Goal: Information Seeking & Learning: Learn about a topic

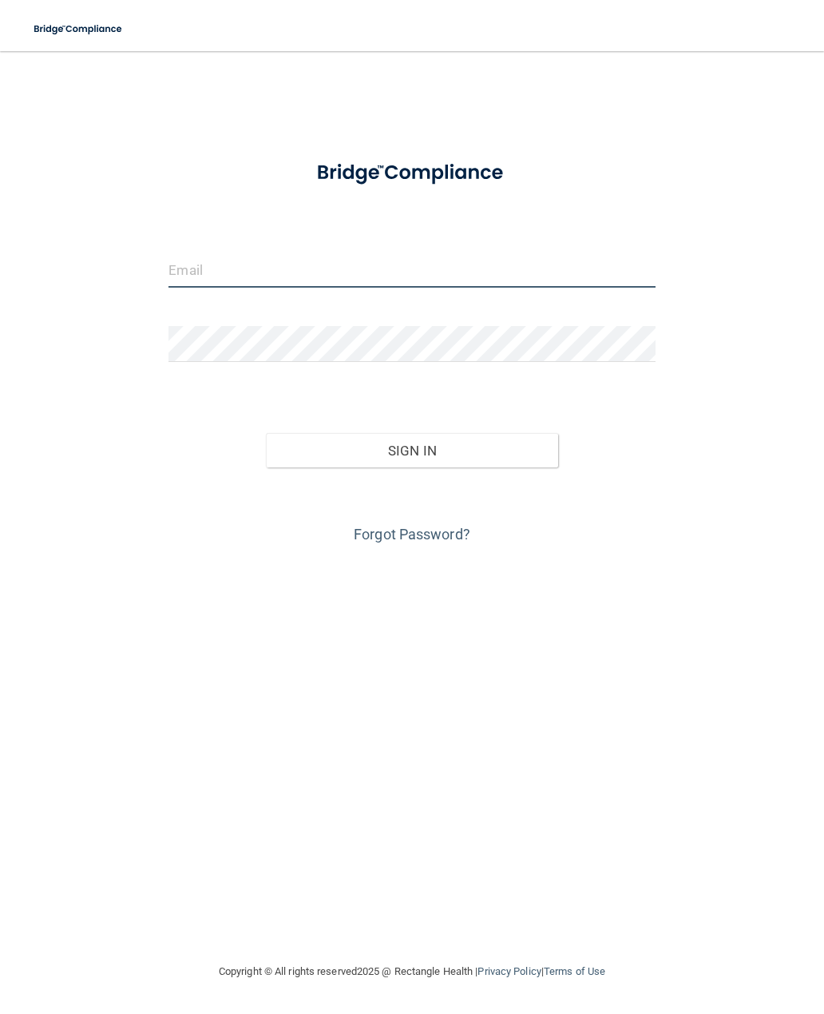
type input "[PERSON_NAME][EMAIL_ADDRESS][DOMAIN_NAME]"
click at [412, 449] on button "Sign In" at bounding box center [412, 450] width 292 height 35
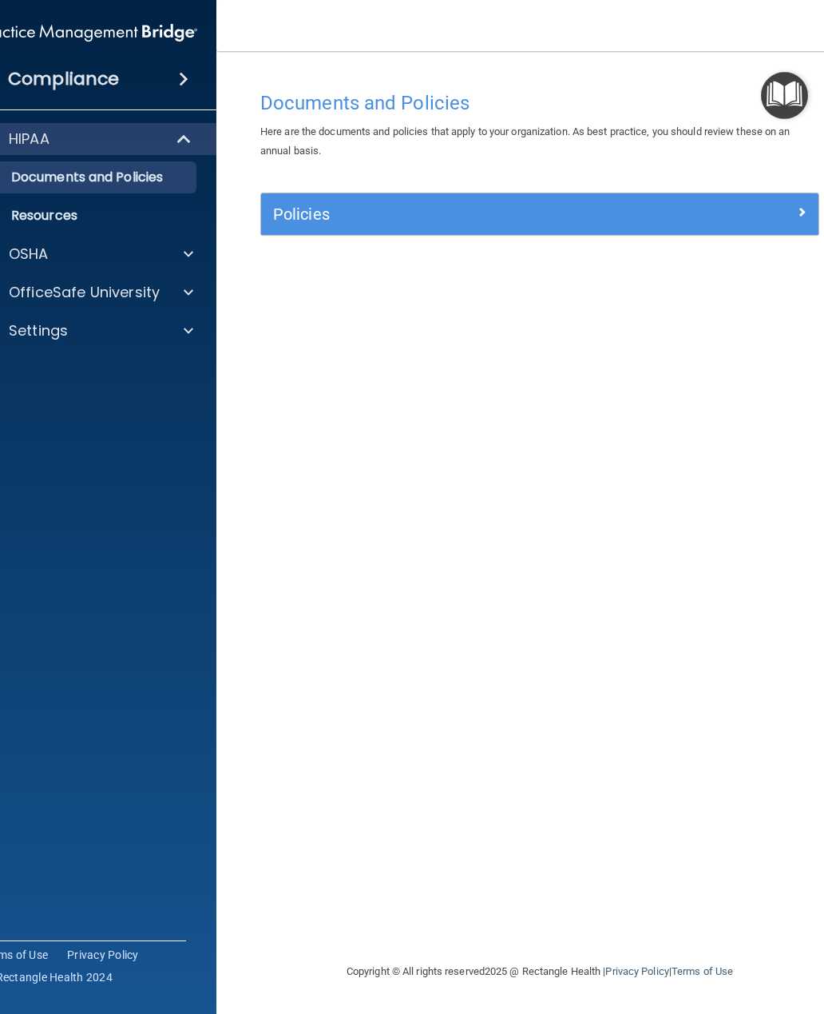
click at [189, 261] on span at bounding box center [189, 253] width 10 height 19
click at [185, 147] on span at bounding box center [186, 138] width 14 height 19
click at [201, 141] on div at bounding box center [184, 138] width 39 height 19
click at [166, 190] on link "Documents and Policies" at bounding box center [71, 177] width 252 height 32
click at [801, 210] on span at bounding box center [802, 211] width 10 height 19
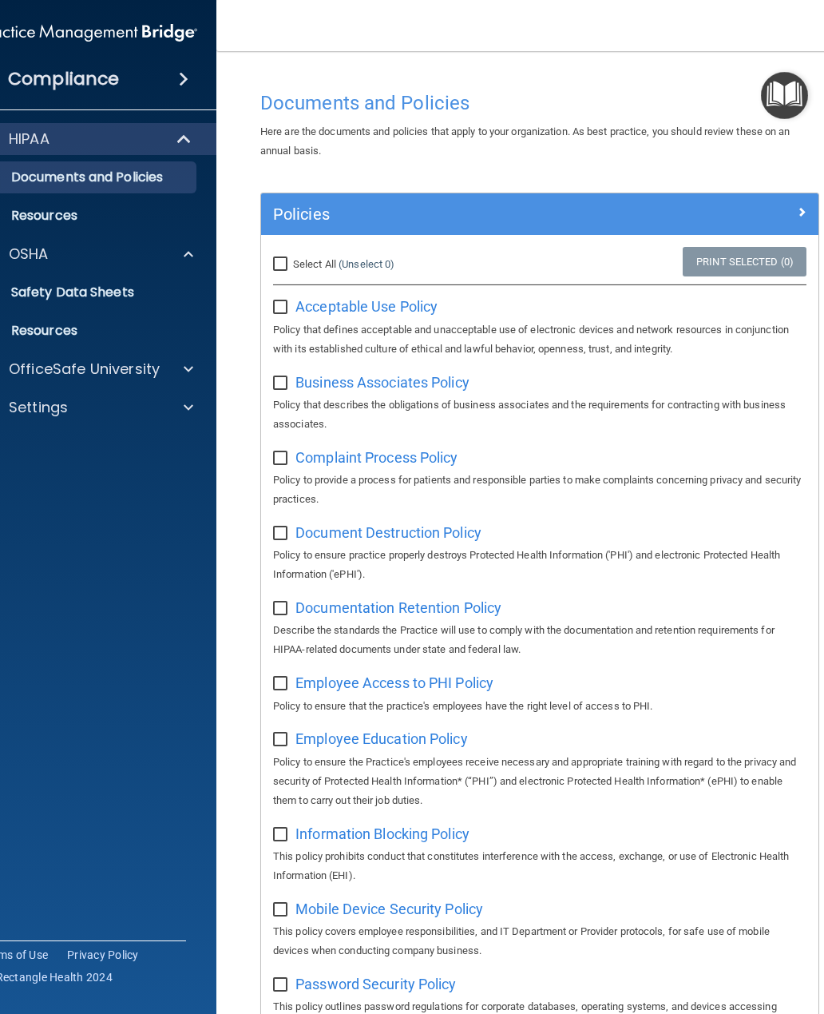
click at [280, 310] on input "checkbox" at bounding box center [282, 307] width 18 height 13
checkbox input "true"
click at [276, 380] on input "checkbox" at bounding box center [282, 383] width 18 height 13
checkbox input "true"
click at [284, 452] on input "checkbox" at bounding box center [282, 458] width 18 height 13
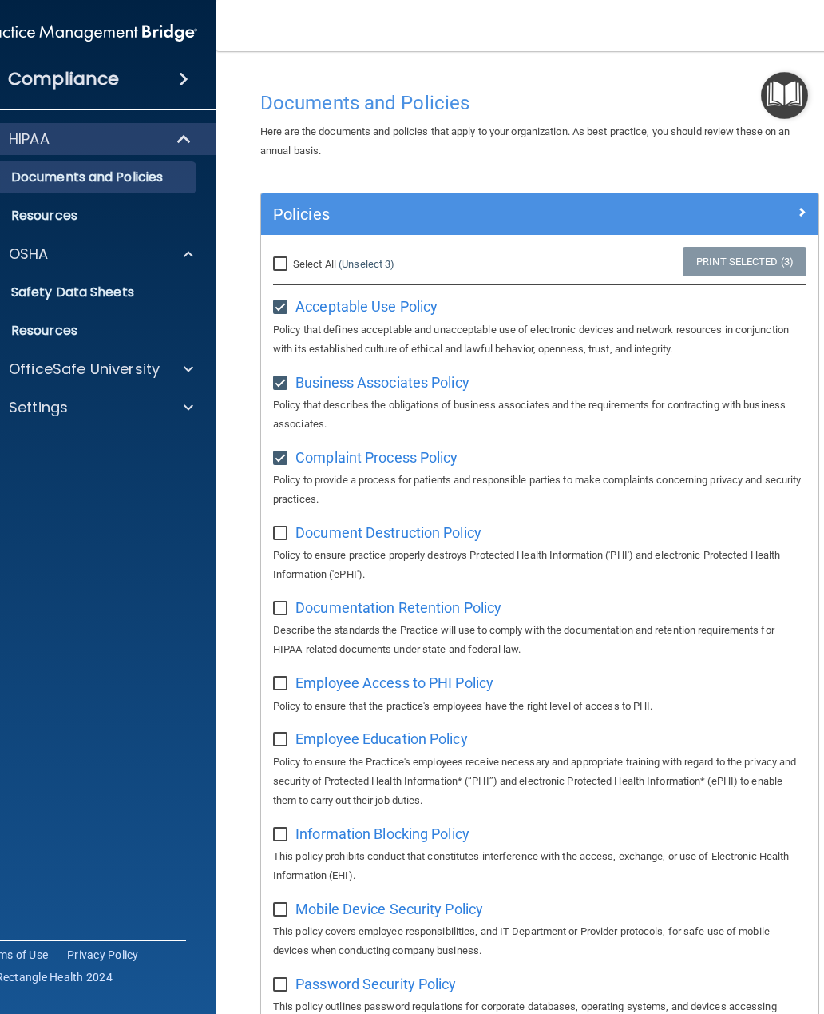
click at [283, 459] on input "checkbox" at bounding box center [282, 458] width 18 height 13
checkbox input "false"
click at [292, 375] on label at bounding box center [283, 378] width 20 height 18
click at [292, 377] on input "checkbox" at bounding box center [282, 383] width 18 height 13
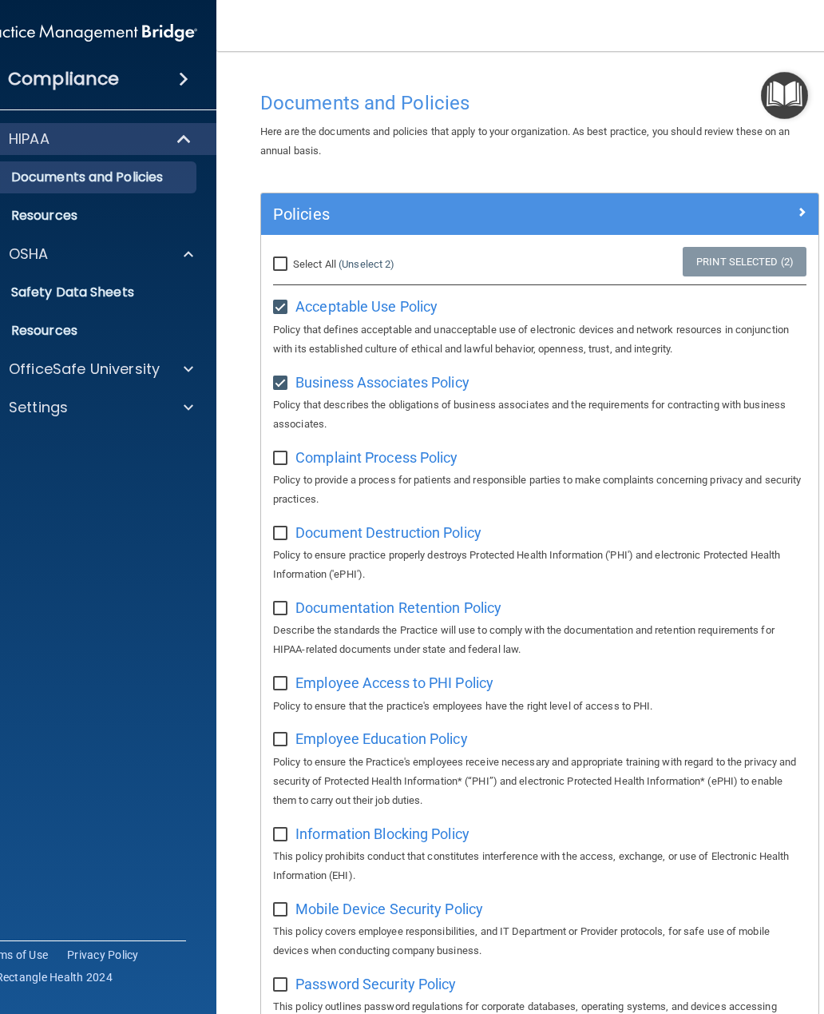
checkbox input "false"
click at [296, 303] on span "Acceptable Use Policy" at bounding box center [367, 306] width 142 height 17
click at [282, 301] on input "checkbox" at bounding box center [282, 307] width 18 height 13
checkbox input "false"
click at [99, 219] on p "Resources" at bounding box center [80, 216] width 218 height 16
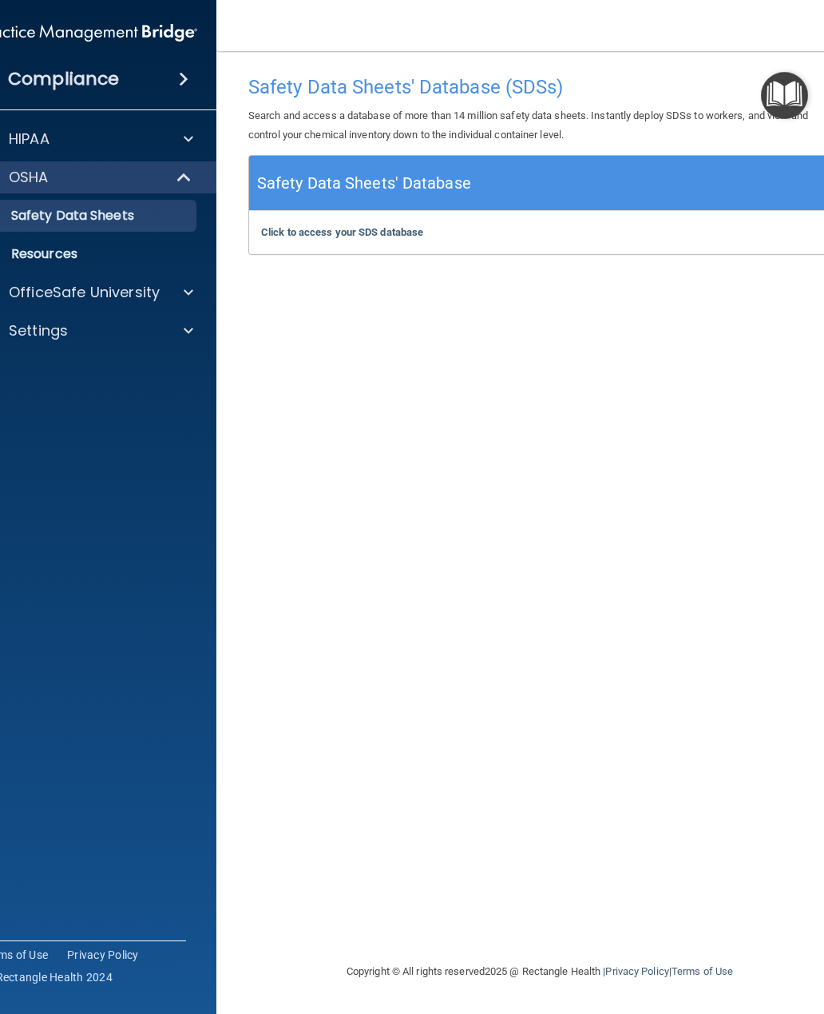
click at [84, 255] on p "Resources" at bounding box center [80, 254] width 218 height 16
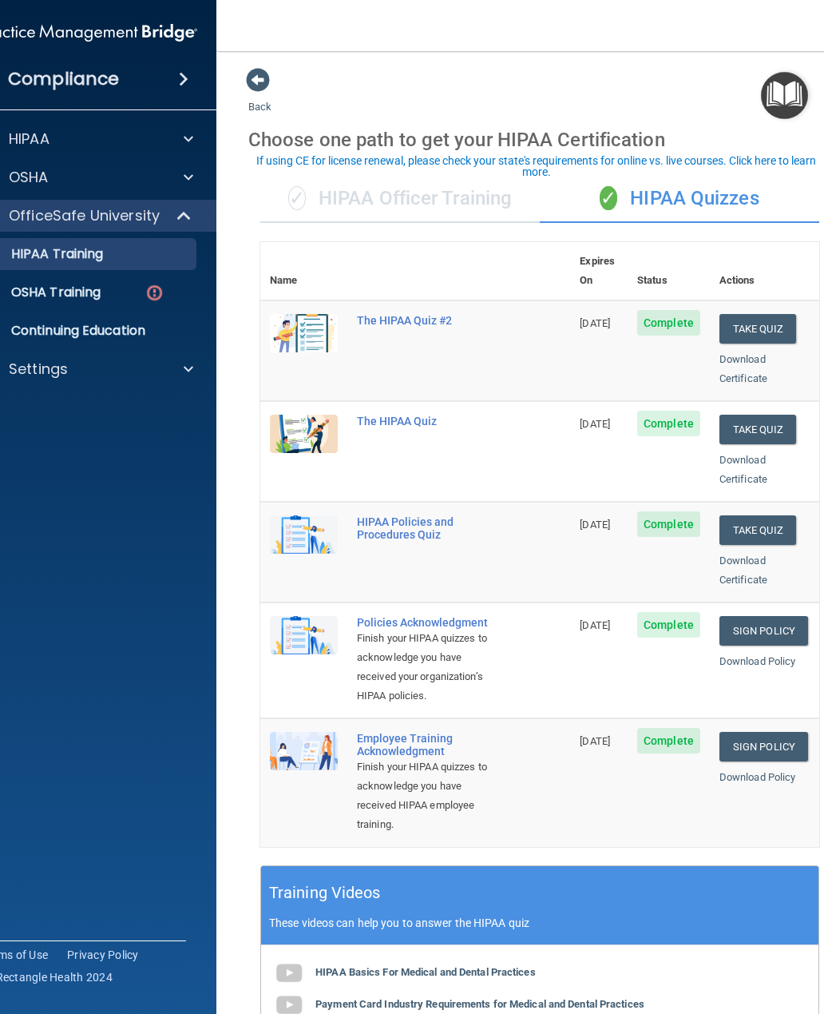
click at [146, 297] on img at bounding box center [155, 293] width 20 height 20
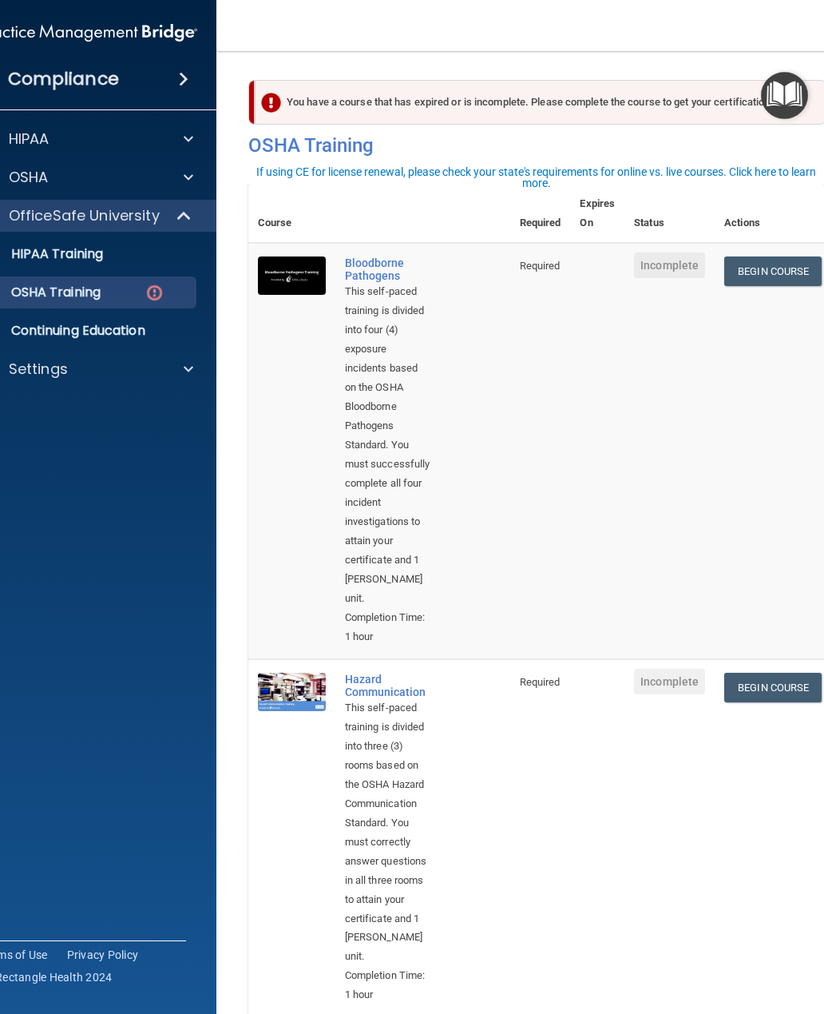
click at [773, 277] on link "Begin Course" at bounding box center [773, 271] width 97 height 30
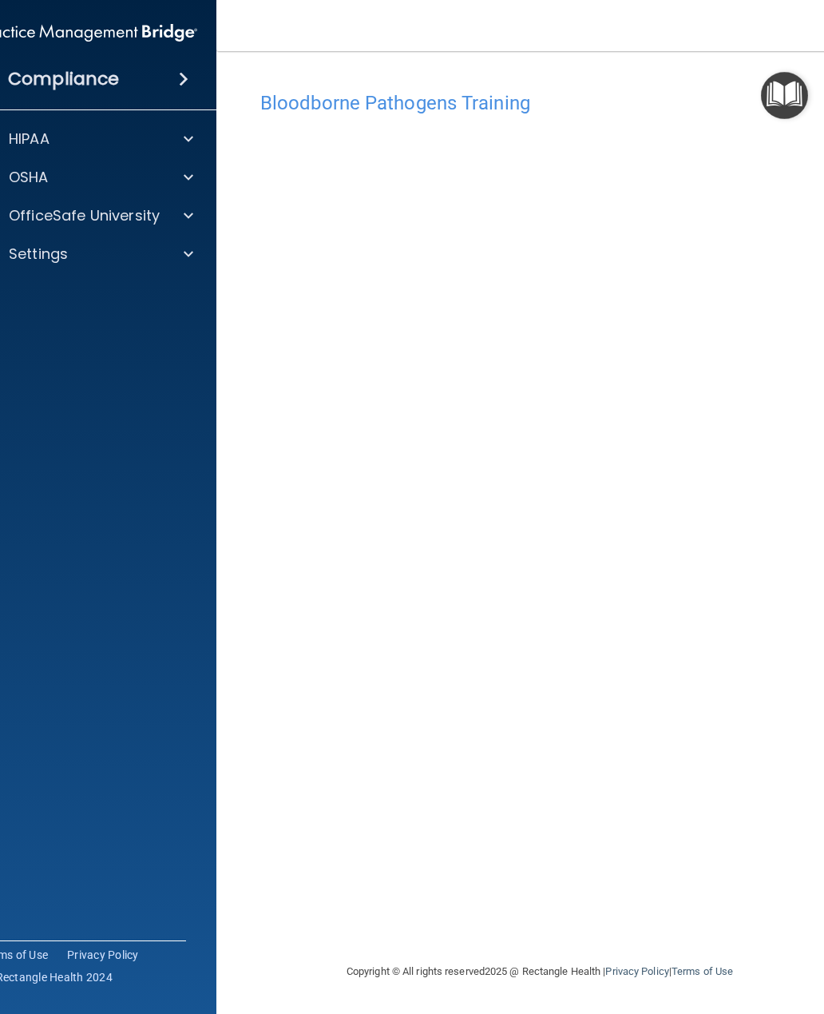
click at [689, 946] on div "Copyright © All rights reserved 2025 @ Rectangle Health | Privacy Policy | Term…" at bounding box center [539, 971] width 583 height 51
click at [677, 956] on div "Copyright © All rights reserved 2025 @ Rectangle Health | Privacy Policy | Term…" at bounding box center [539, 971] width 583 height 51
click at [680, 956] on div "Copyright © All rights reserved 2025 @ Rectangle Health | Privacy Policy | Term…" at bounding box center [539, 971] width 583 height 51
click at [783, 96] on img "Open Resource Center" at bounding box center [784, 95] width 47 height 47
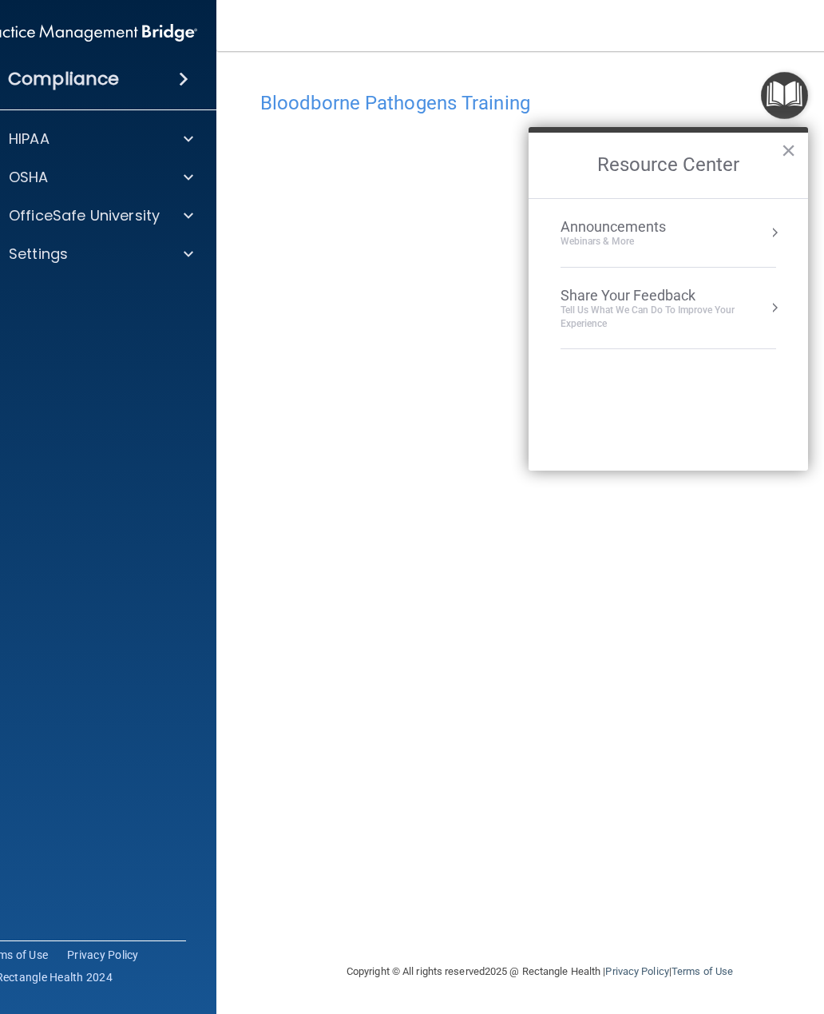
click at [720, 85] on div "Bloodborne Pathogens Training" at bounding box center [539, 102] width 583 height 39
click at [787, 163] on button "×" at bounding box center [788, 150] width 15 height 26
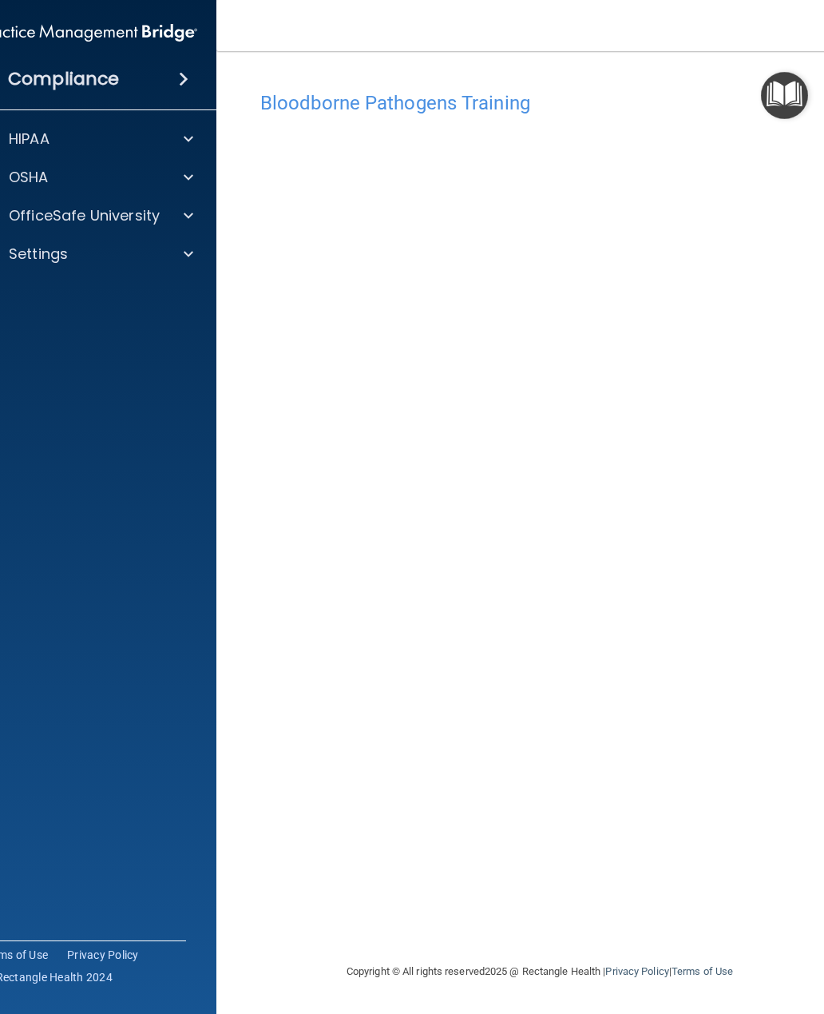
click at [422, 104] on h4 "Bloodborne Pathogens Training" at bounding box center [539, 103] width 559 height 21
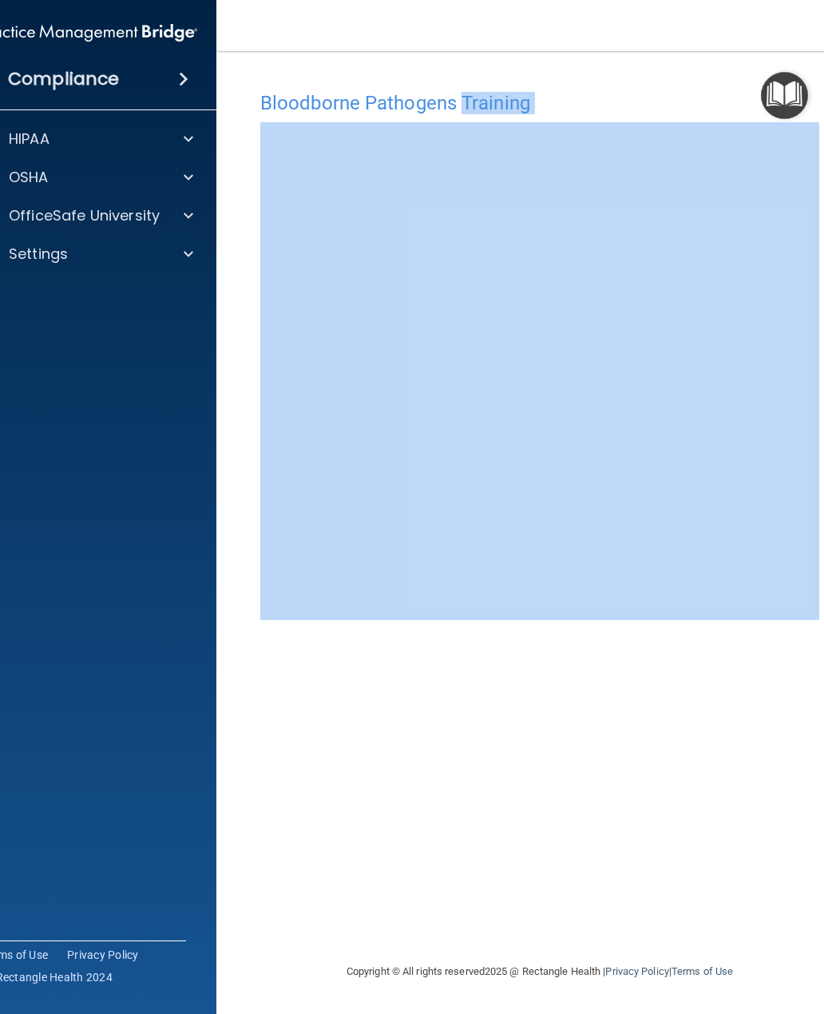
click at [360, 96] on h4 "Bloodborne Pathogens Training" at bounding box center [539, 103] width 559 height 21
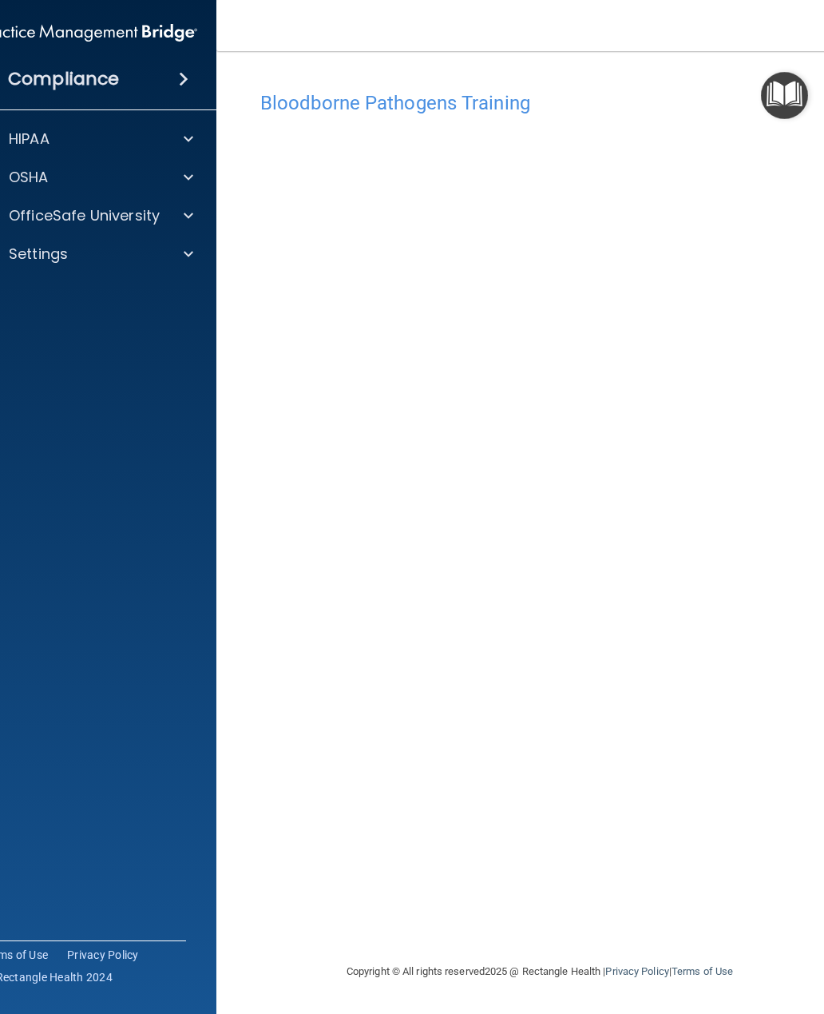
click at [807, 929] on div "Bloodborne Pathogens Training This course doesn’t expire until . Are you sure y…" at bounding box center [539, 522] width 583 height 879
click at [805, 963] on div "Copyright © All rights reserved 2025 @ Rectangle Health | Privacy Policy | Term…" at bounding box center [539, 971] width 583 height 51
click at [813, 924] on div "Bloodborne Pathogens Training This course doesn’t expire until . Are you sure y…" at bounding box center [539, 522] width 583 height 879
click at [812, 923] on div "Bloodborne Pathogens Training This course doesn’t expire until . Are you sure y…" at bounding box center [539, 522] width 583 height 879
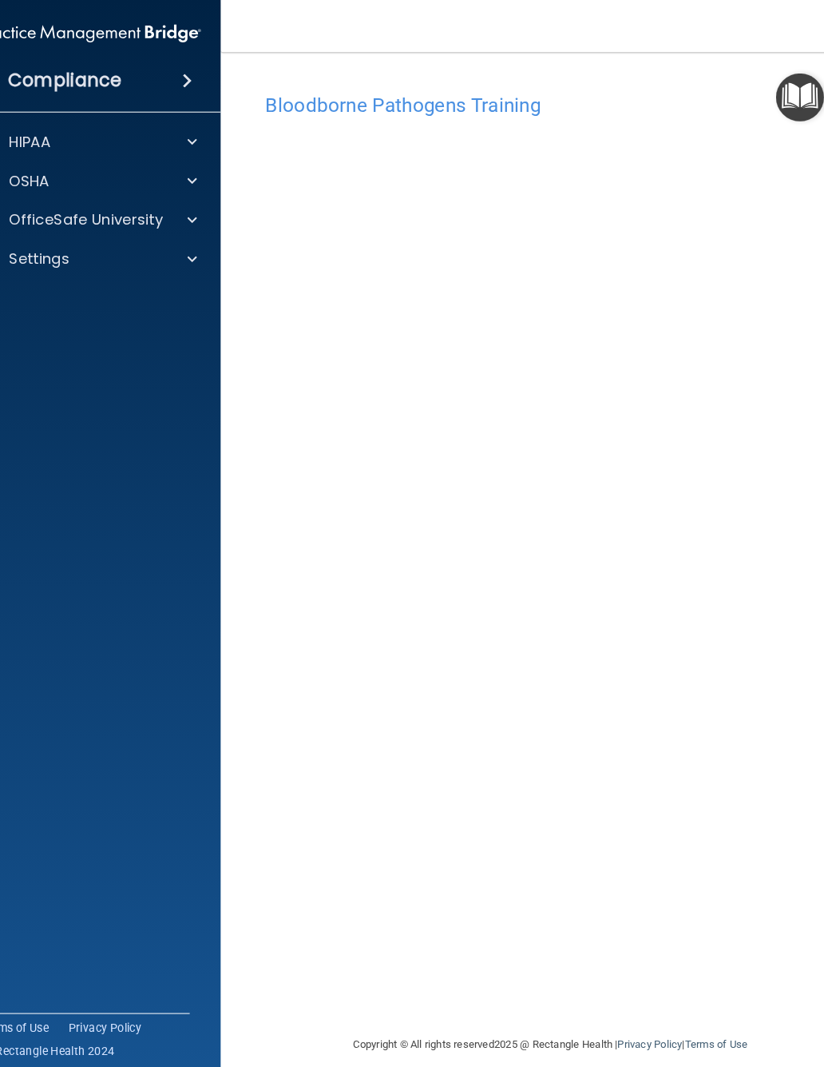
click at [355, 896] on div "Bloodborne Pathogens Training This course doesn’t expire until . Are you sure y…" at bounding box center [539, 549] width 583 height 932
click at [364, 907] on div "Bloodborne Pathogens Training This course doesn’t expire until . Are you sure y…" at bounding box center [539, 549] width 583 height 932
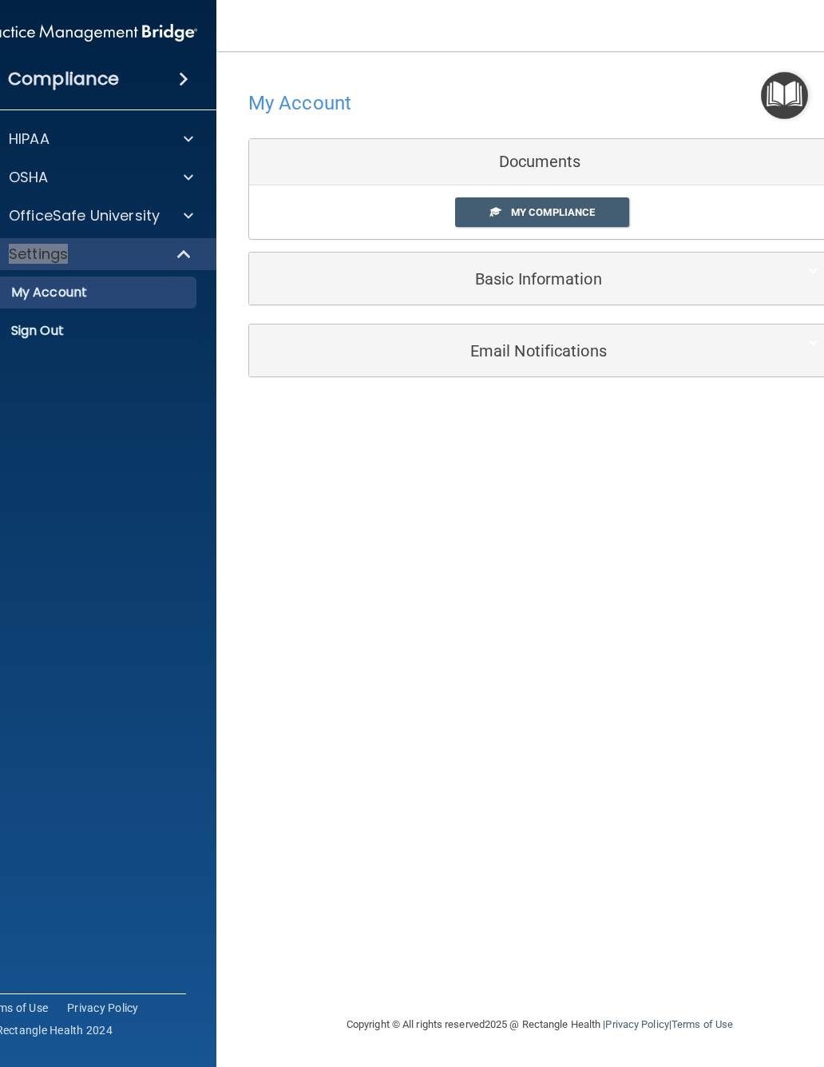
click at [183, 222] on div at bounding box center [186, 215] width 40 height 19
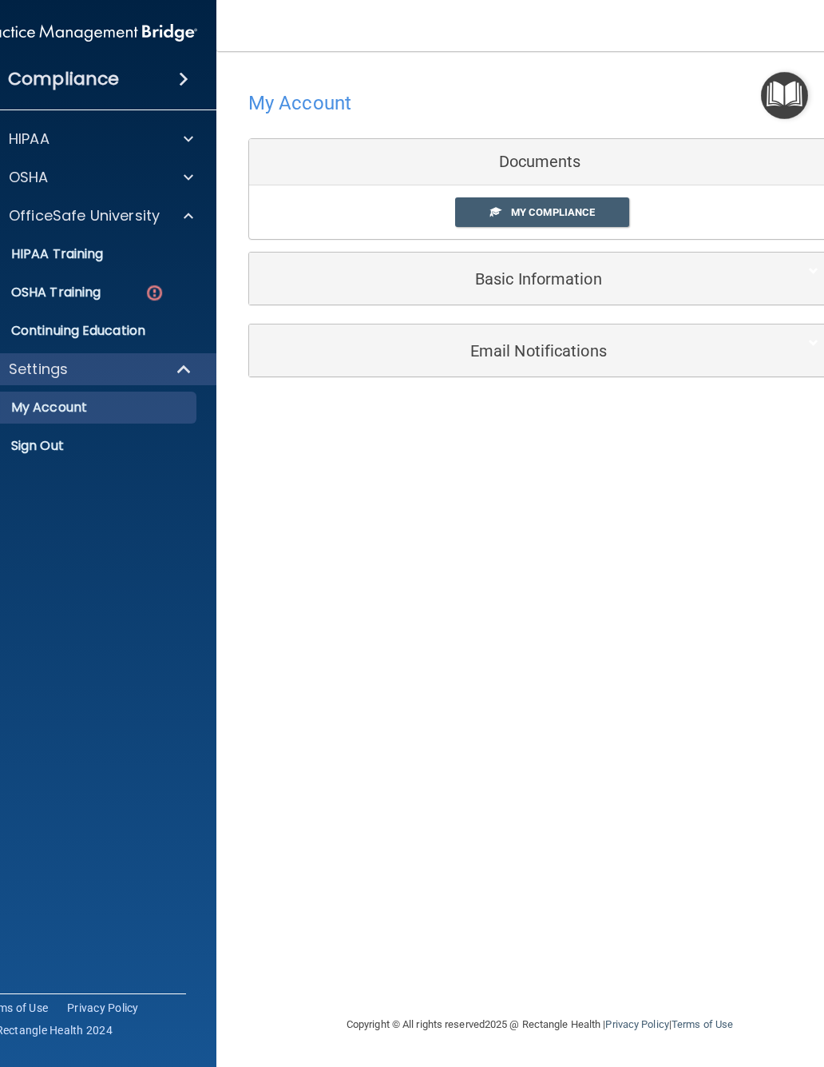
click at [45, 299] on p "OSHA Training" at bounding box center [35, 292] width 129 height 16
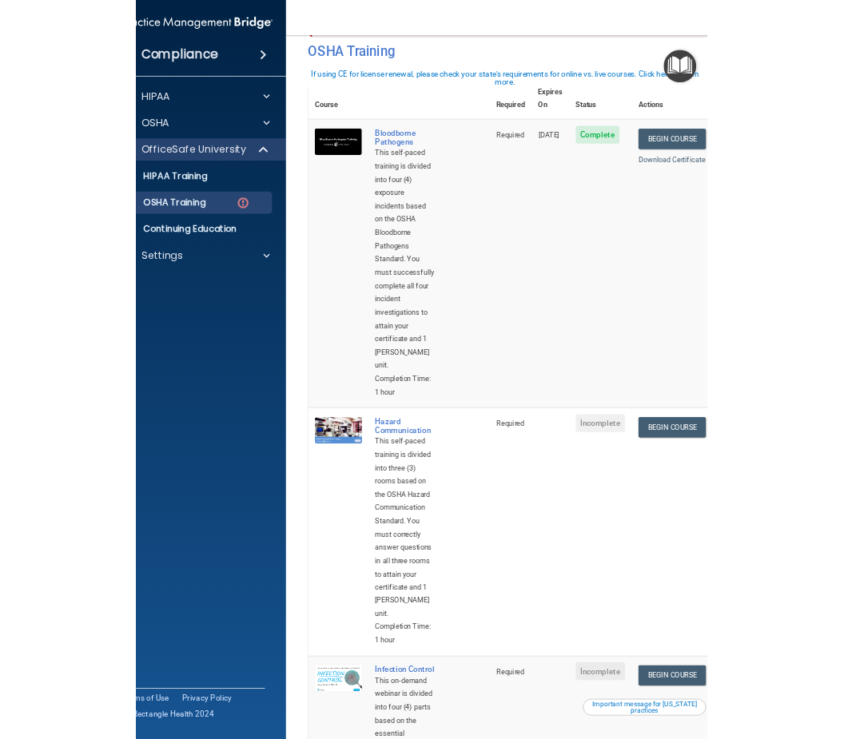
scroll to position [75, 0]
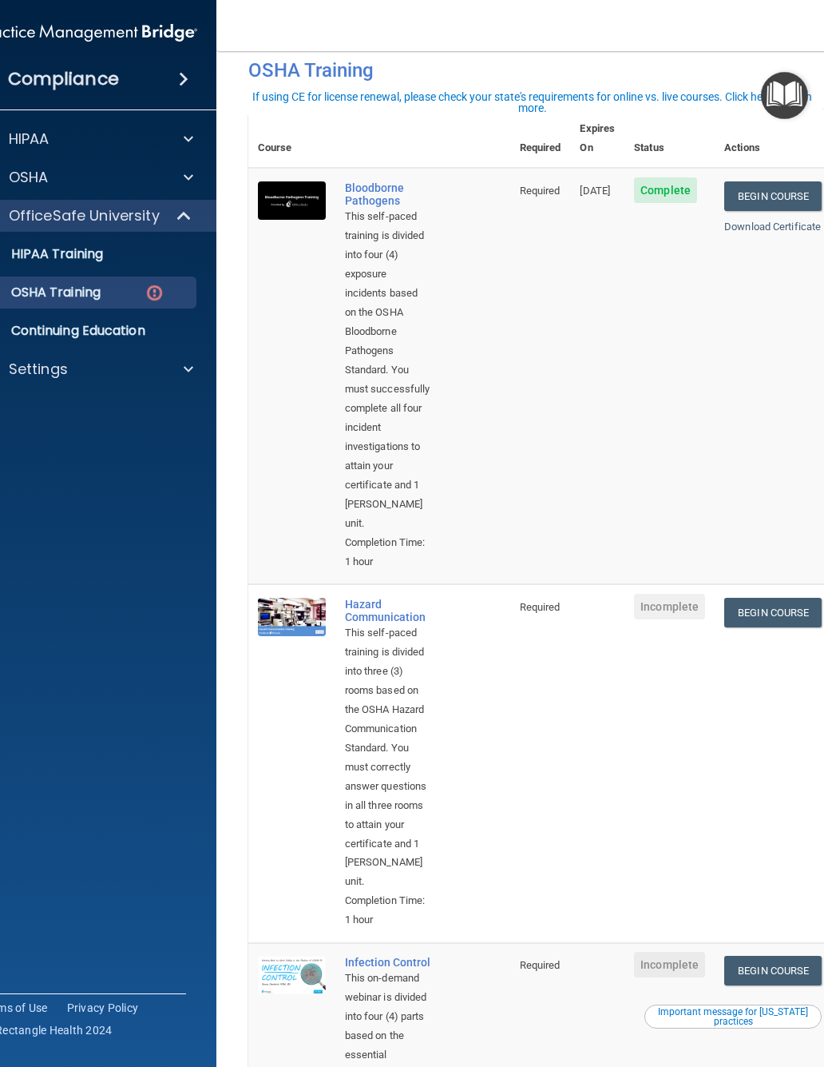
click at [753, 598] on link "Begin Course" at bounding box center [773, 613] width 97 height 30
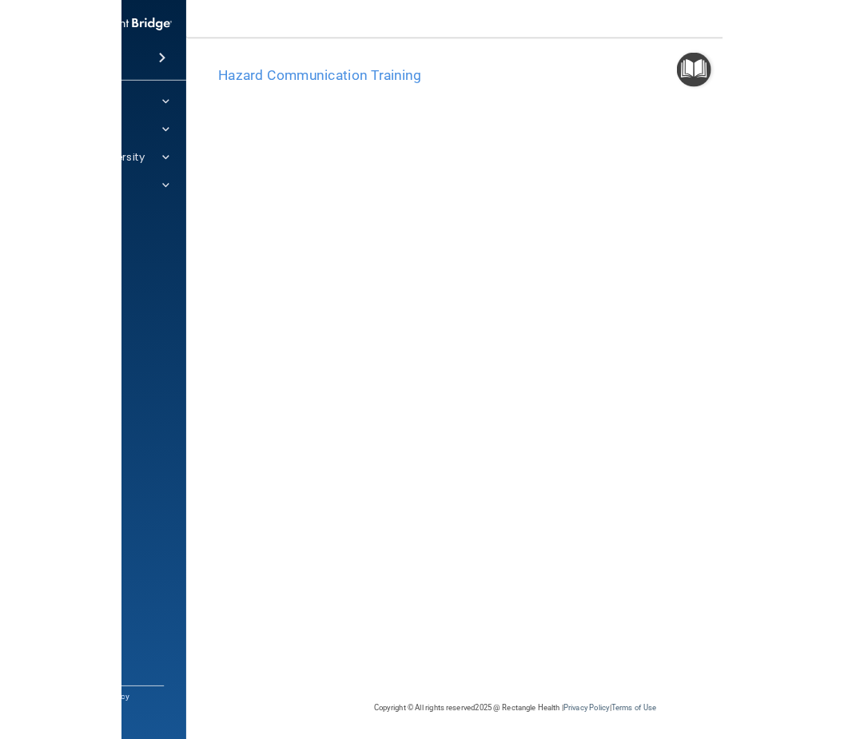
scroll to position [0, 167]
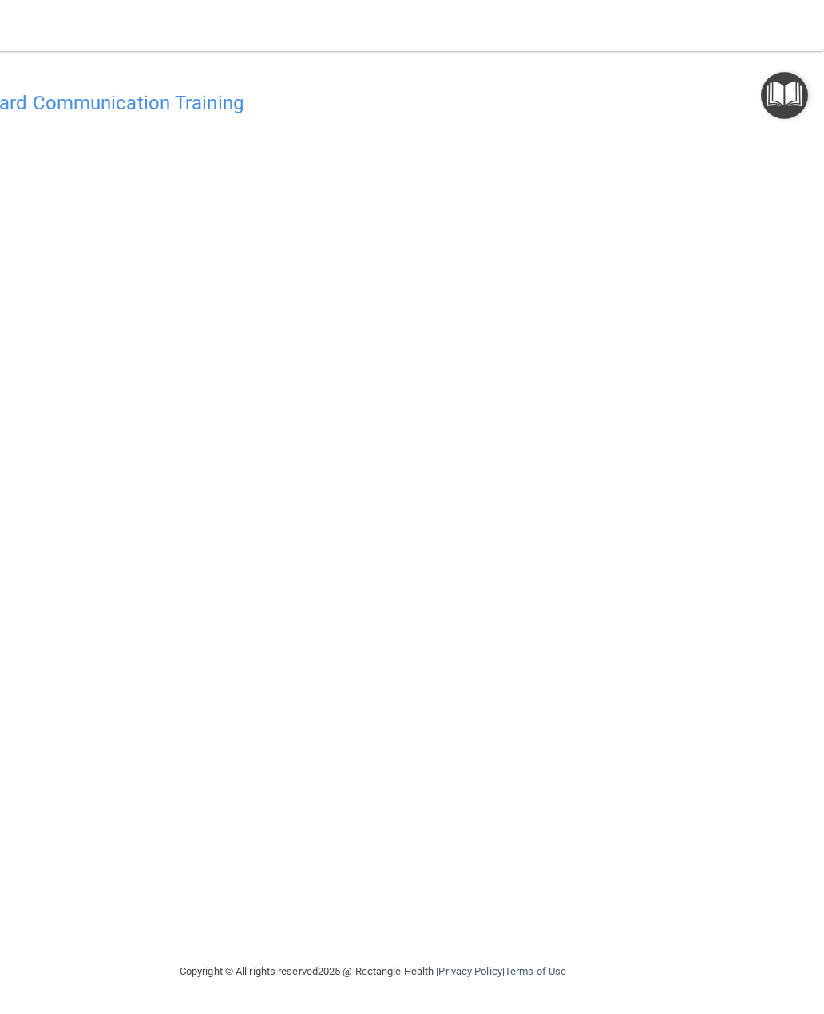
click at [663, 654] on div "Hazard Communication Training This course doesn’t expire until . Are you sure y…" at bounding box center [373, 522] width 839 height 879
click at [824, 337] on main "Hazard Communication Training This course doesn’t expire until . Are you sure y…" at bounding box center [373, 532] width 903 height 963
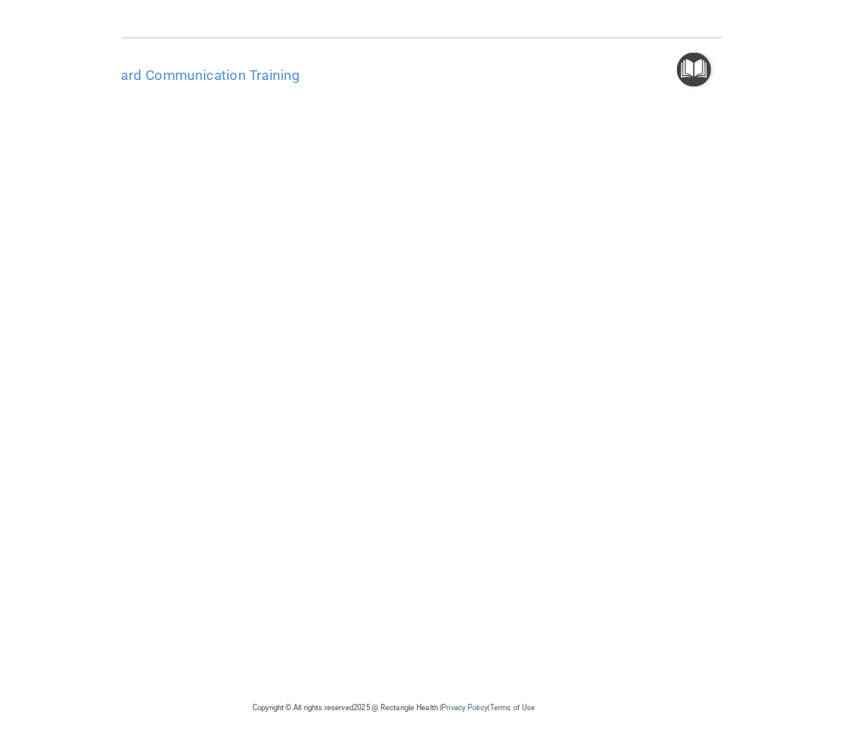
scroll to position [0, 157]
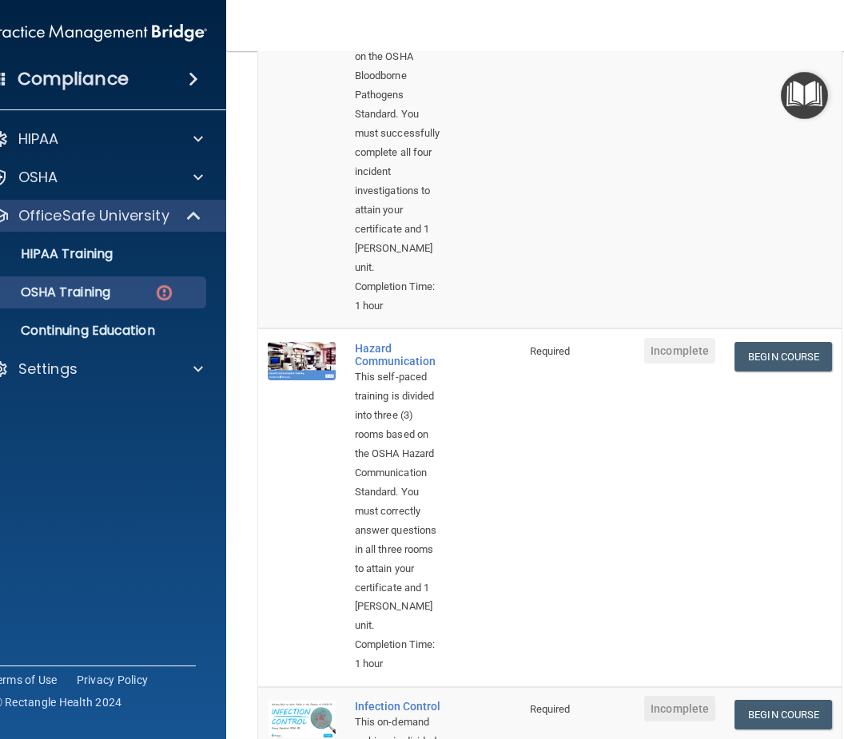
scroll to position [334, 0]
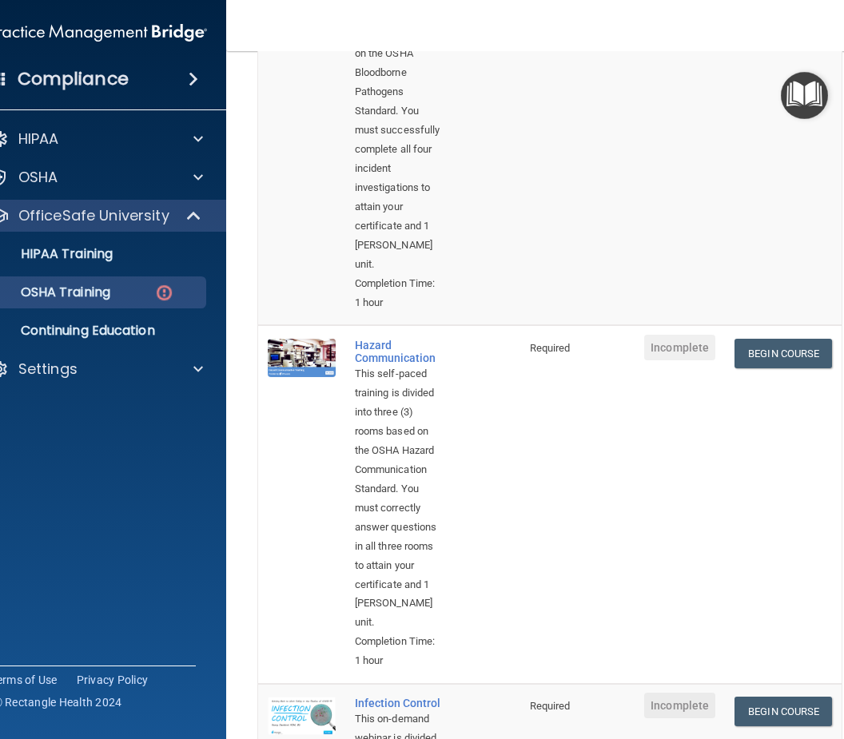
click at [807, 339] on link "Begin Course" at bounding box center [782, 354] width 97 height 30
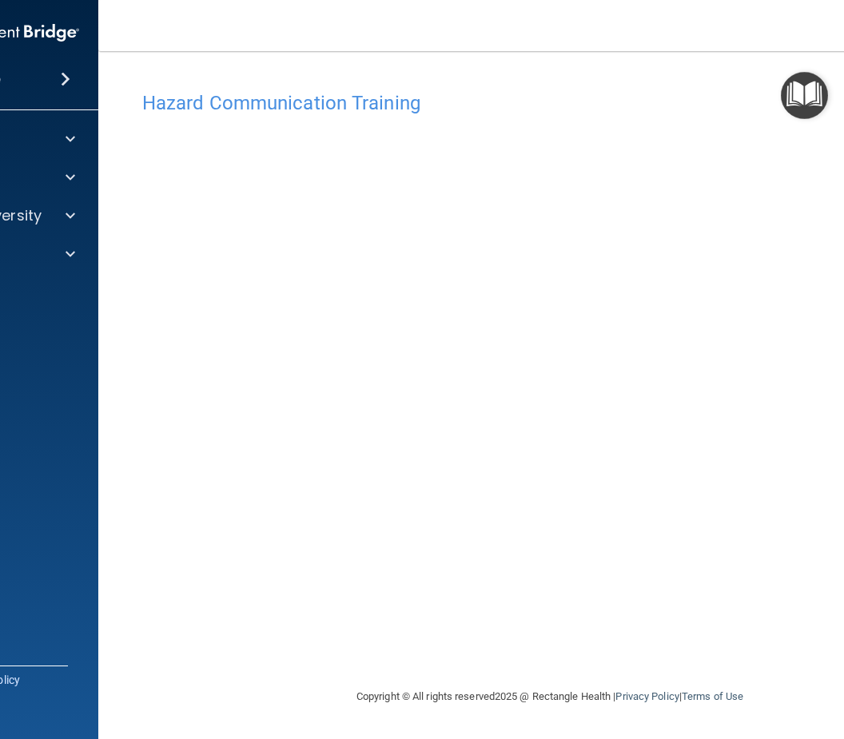
click at [717, 731] on main "Hazard Communication Training This course doesn’t expire until . Are you sure y…" at bounding box center [549, 395] width 903 height 688
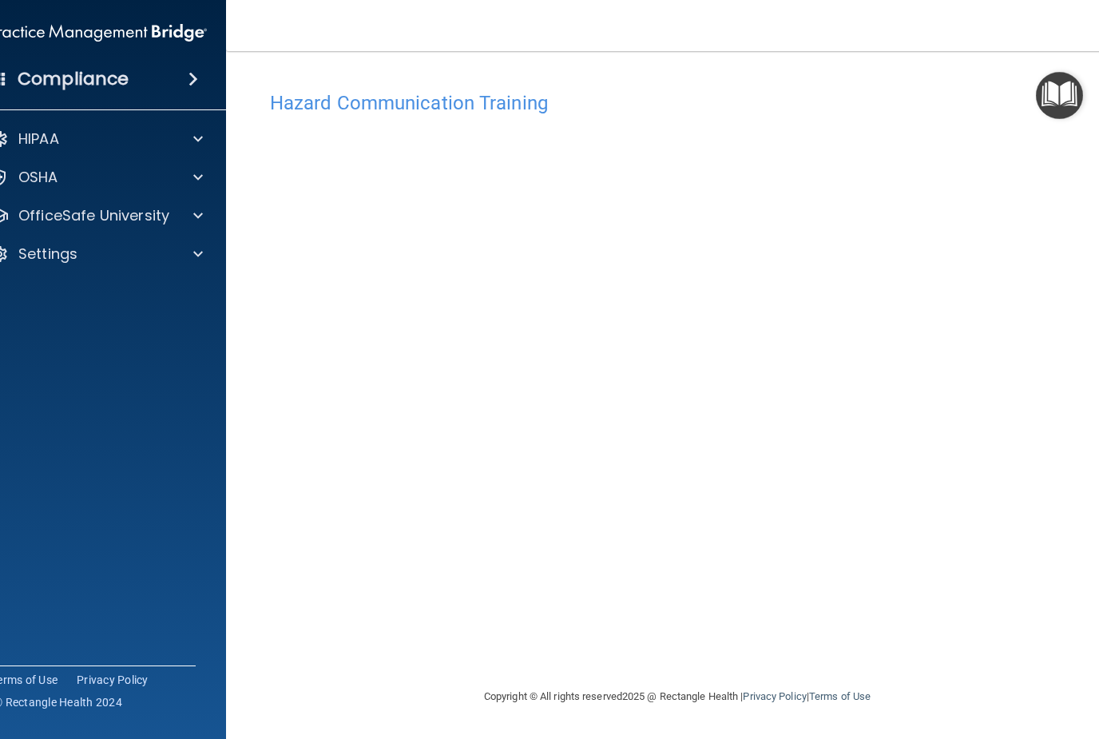
click at [194, 223] on span at bounding box center [198, 215] width 10 height 19
click at [46, 301] on link "OSHA Training" at bounding box center [80, 292] width 252 height 32
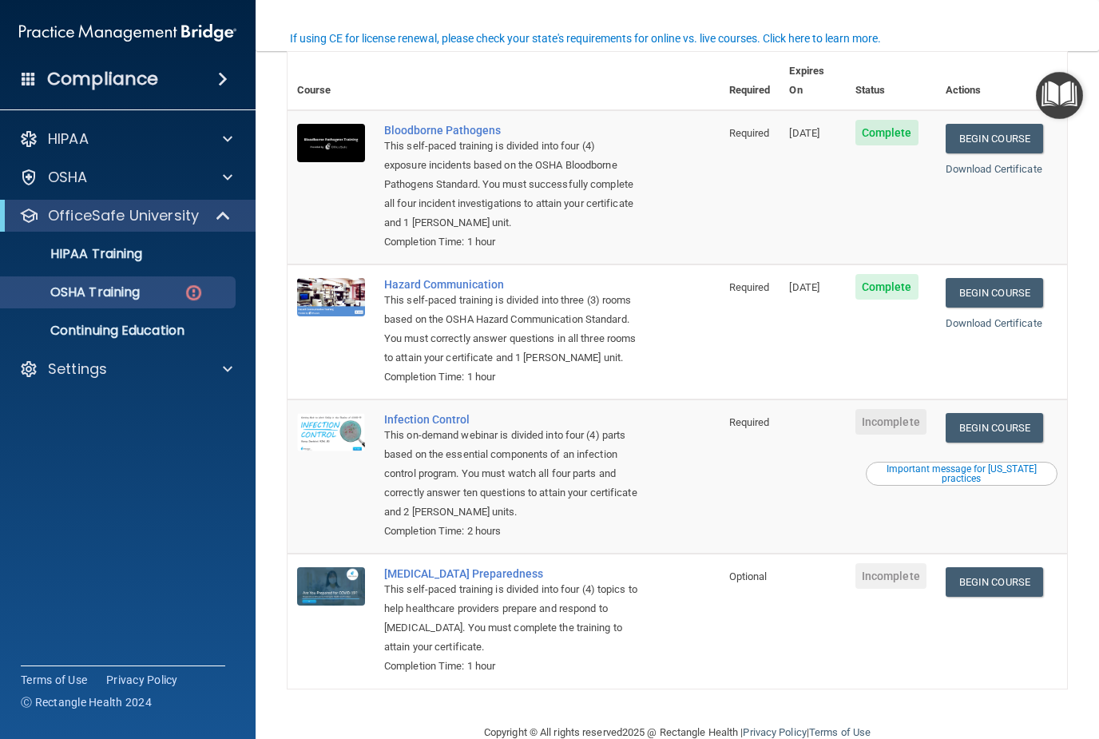
scroll to position [131, 0]
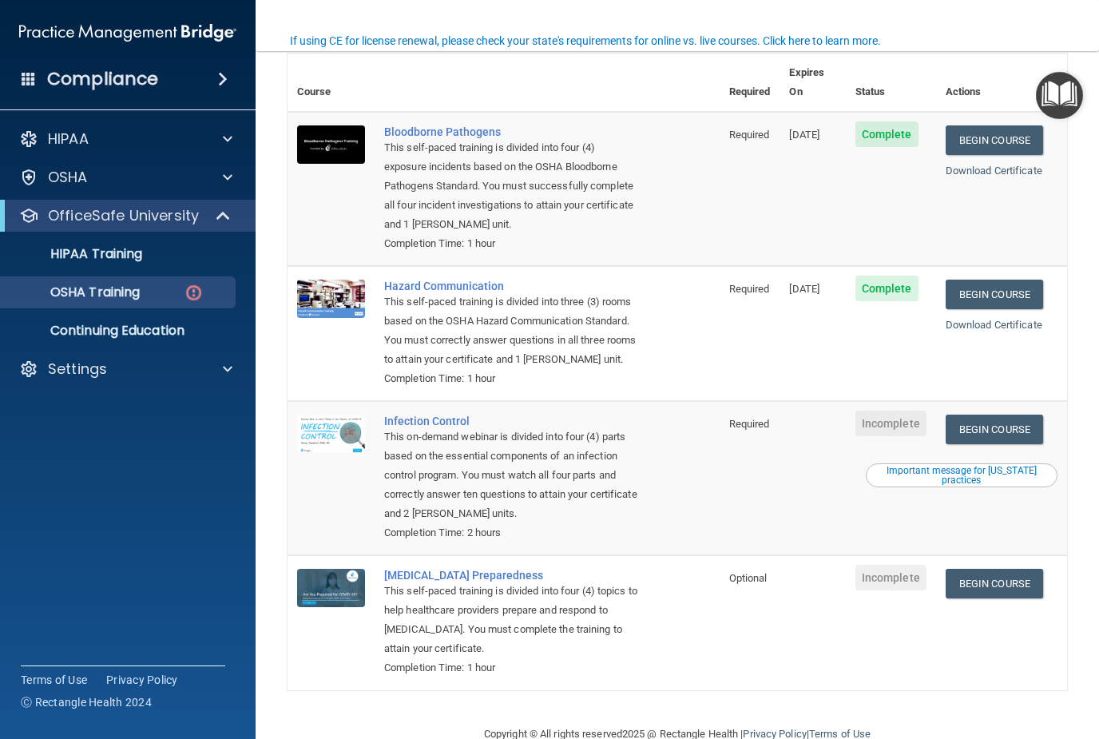
click at [843, 466] on div "Important message for California practices" at bounding box center [961, 475] width 187 height 19
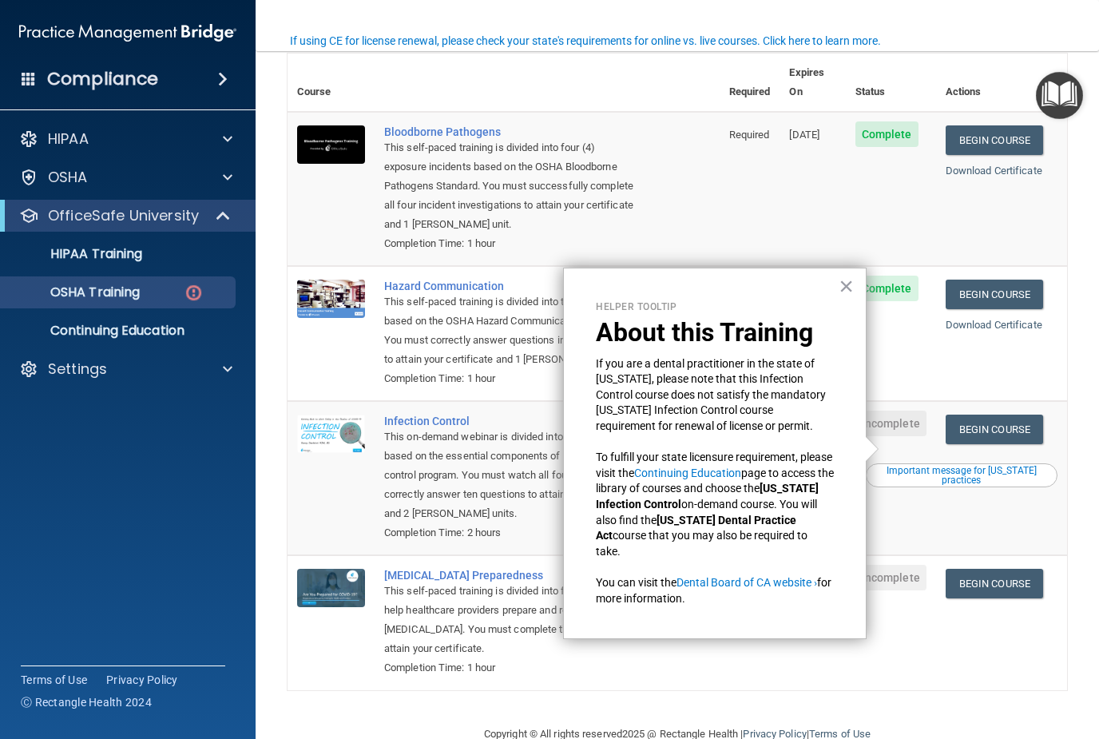
click at [843, 291] on button "×" at bounding box center [846, 286] width 15 height 26
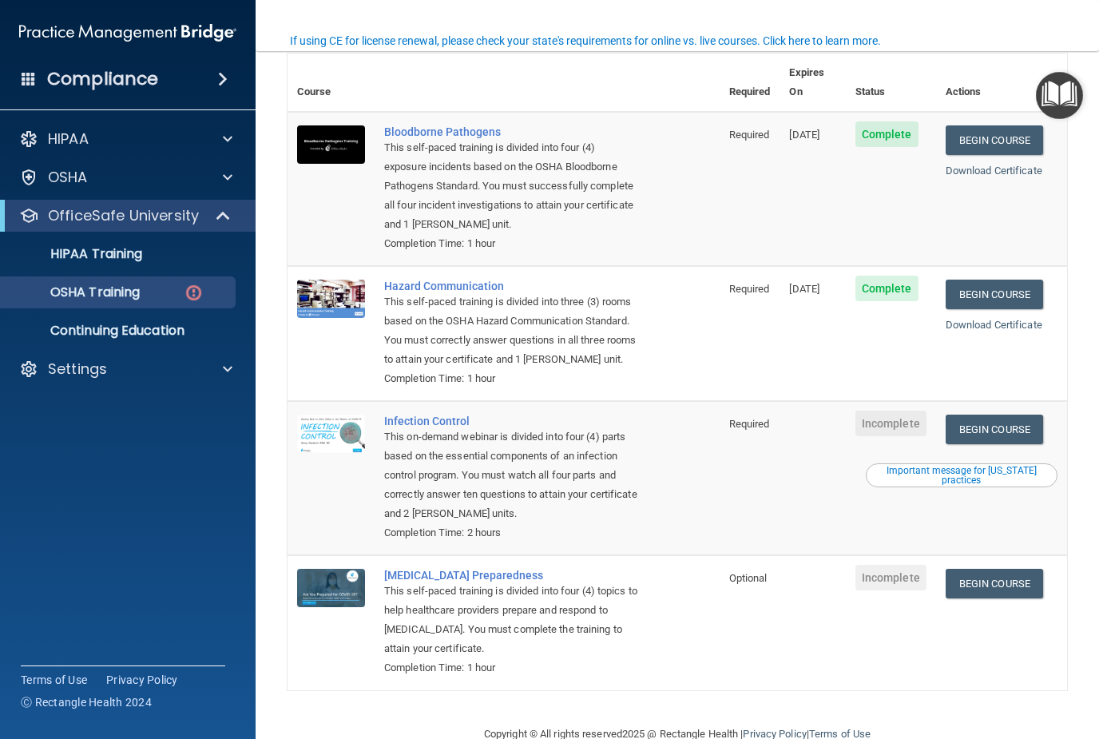
click at [843, 415] on link "Begin Course" at bounding box center [994, 430] width 97 height 30
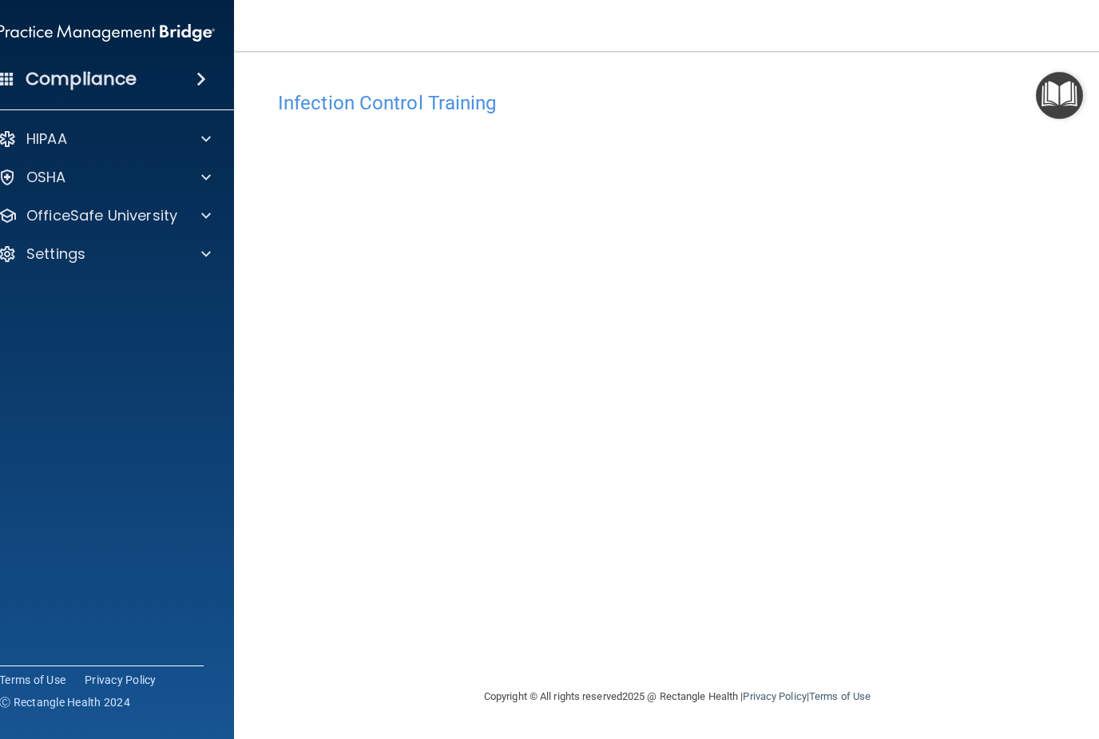
click at [46, 225] on p "OfficeSafe University" at bounding box center [101, 215] width 151 height 19
click at [34, 303] on link "OSHA Training" at bounding box center [88, 292] width 252 height 32
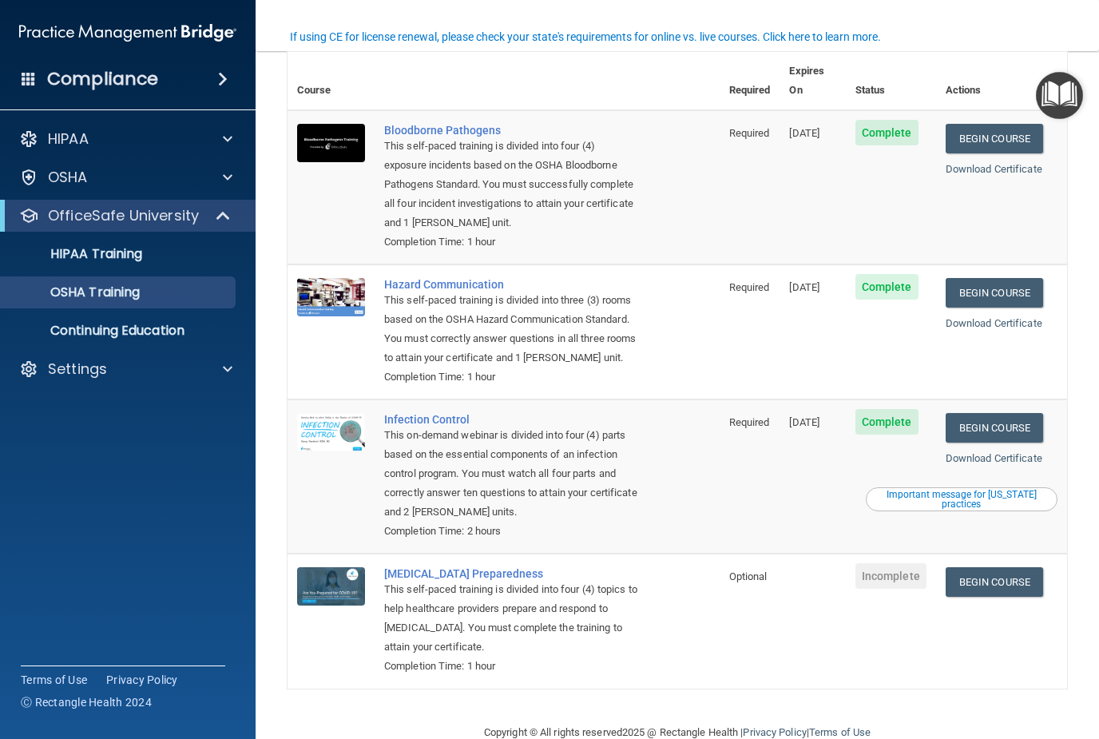
scroll to position [86, 0]
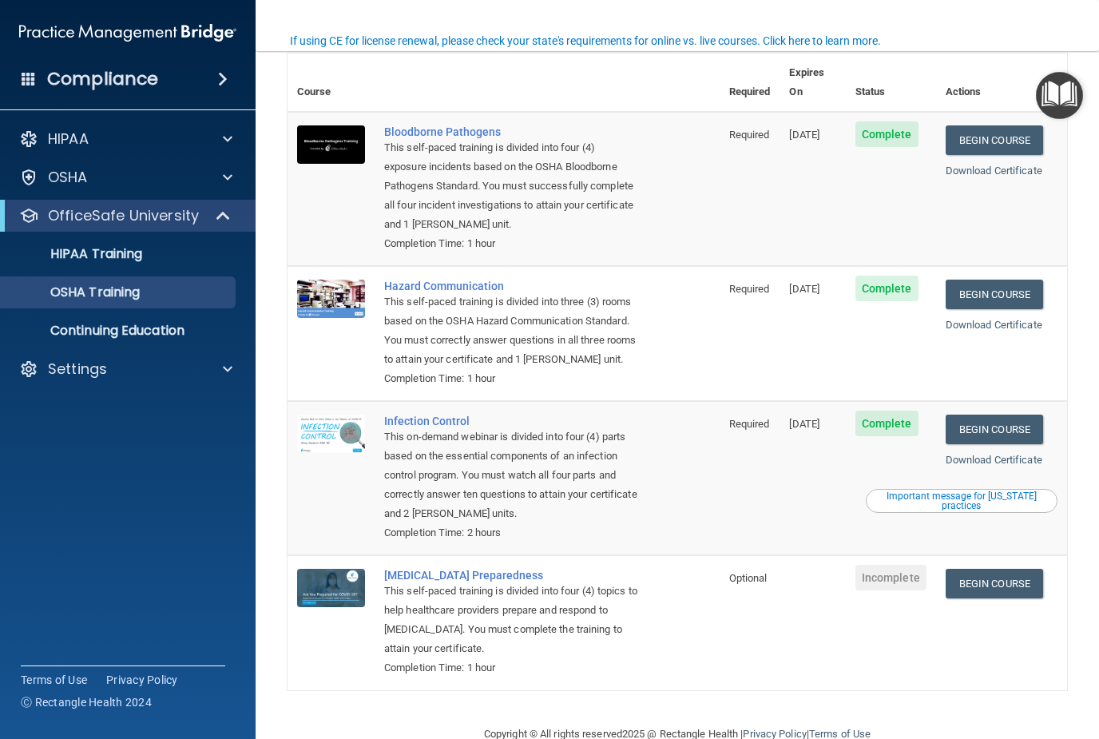
click at [71, 340] on link "Continuing Education" at bounding box center [110, 331] width 252 height 32
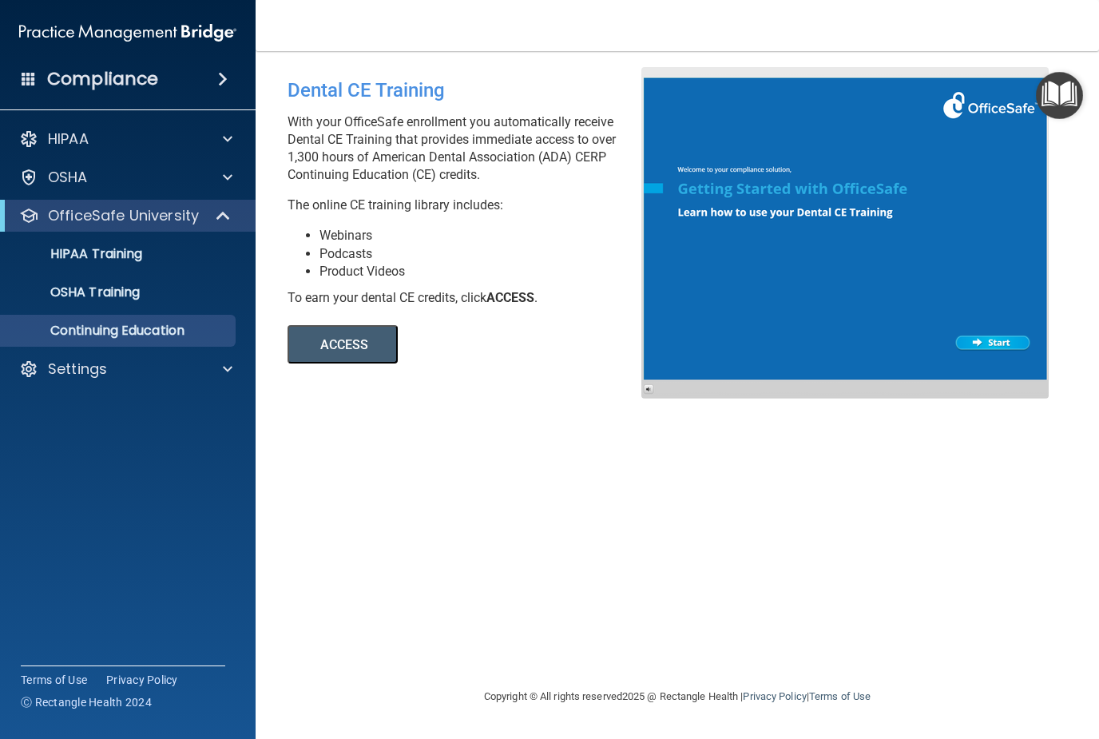
click at [381, 348] on button "ACCESS" at bounding box center [343, 344] width 110 height 38
click at [84, 304] on link "OSHA Training" at bounding box center [110, 292] width 252 height 32
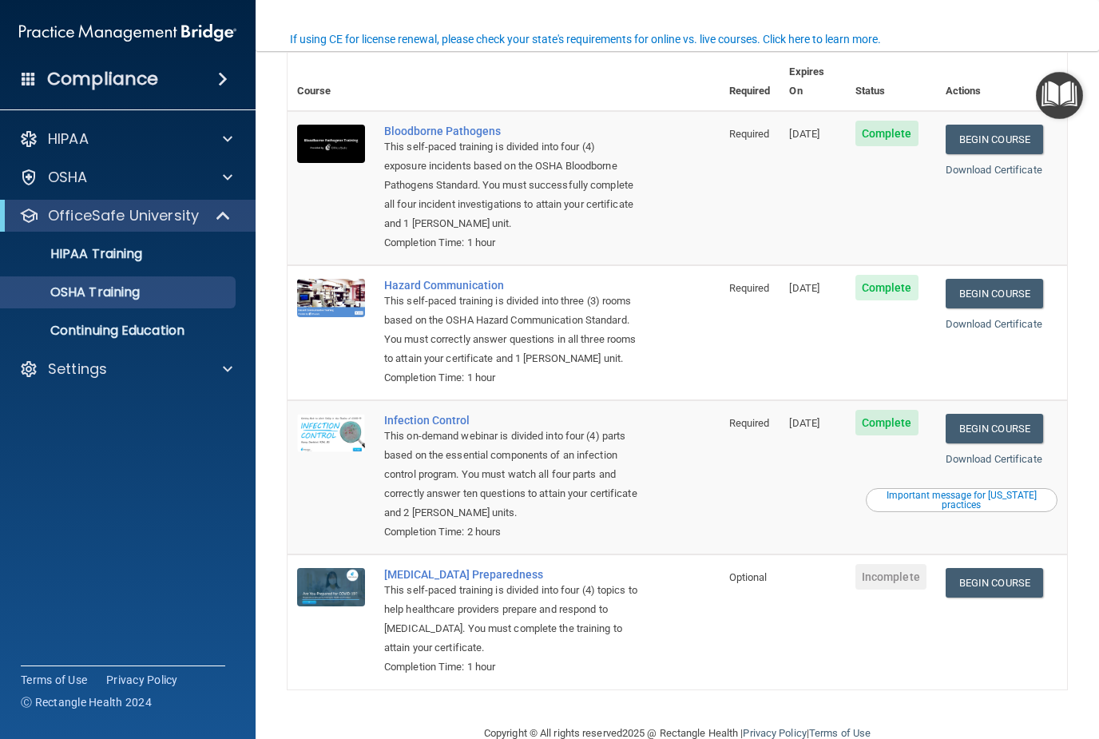
scroll to position [86, 0]
click at [1004, 569] on link "Begin Course" at bounding box center [994, 584] width 97 height 30
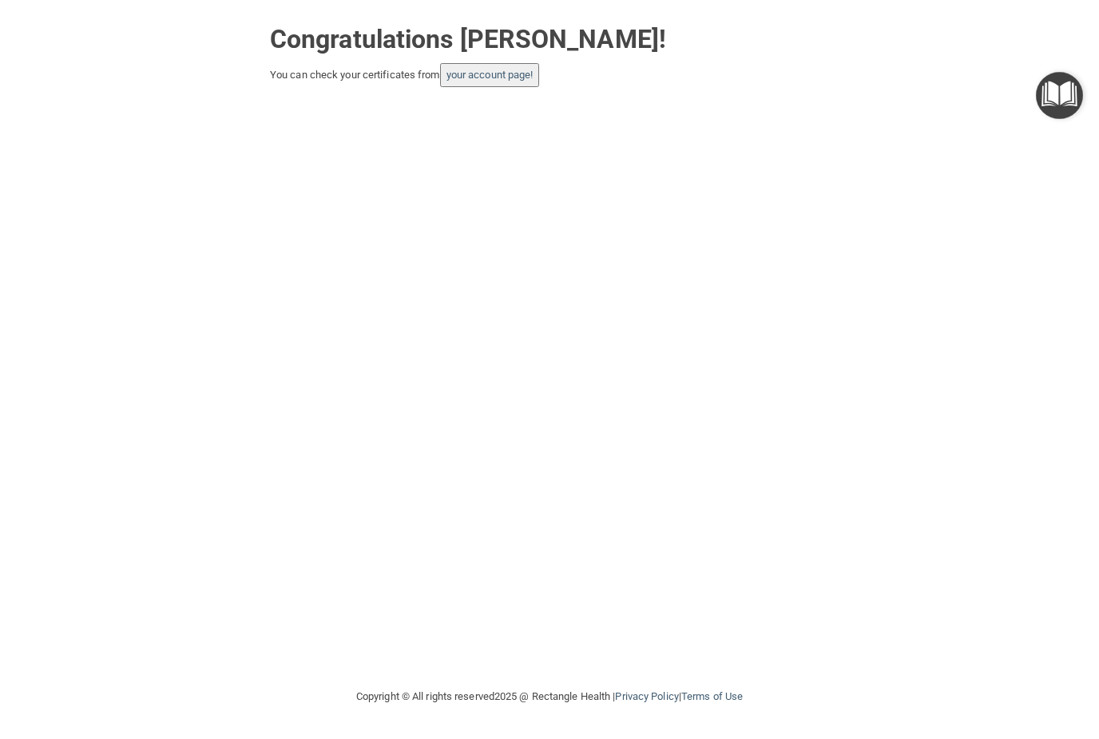
click at [1078, 18] on main "Congratulations Wendy Hanrahan! You can check your certificates from your accou…" at bounding box center [549, 369] width 1099 height 739
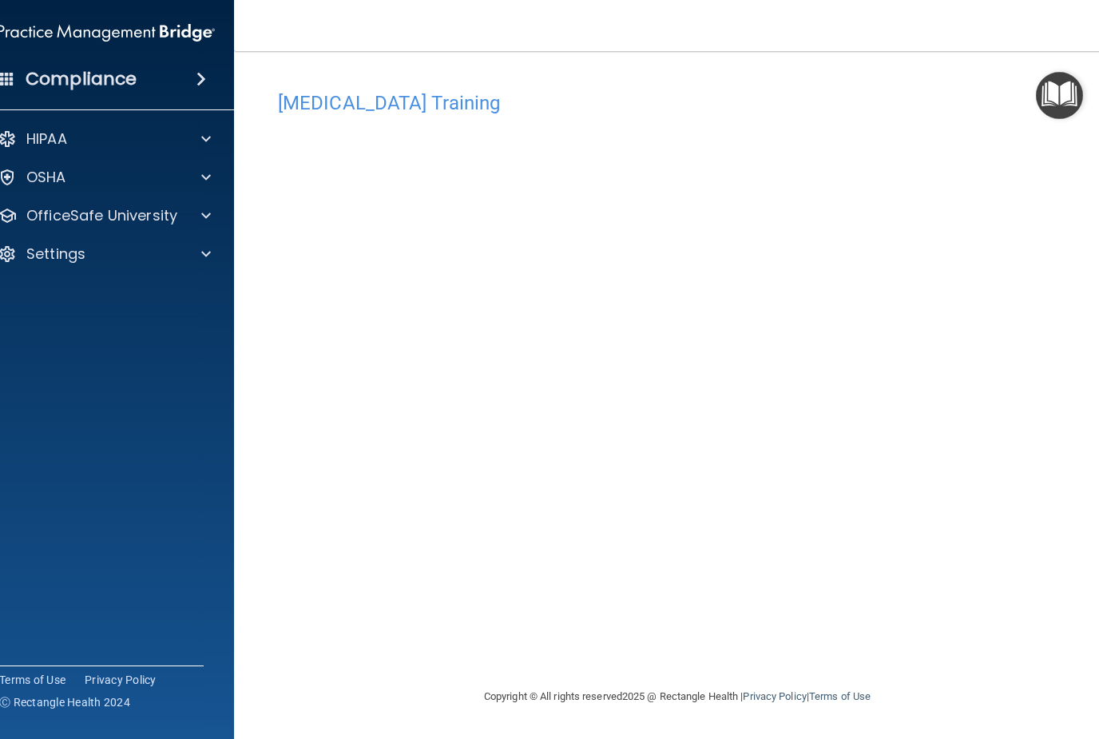
click at [1091, 633] on main "[MEDICAL_DATA] Training This course doesn’t expire until . Are you sure you wan…" at bounding box center [677, 395] width 887 height 688
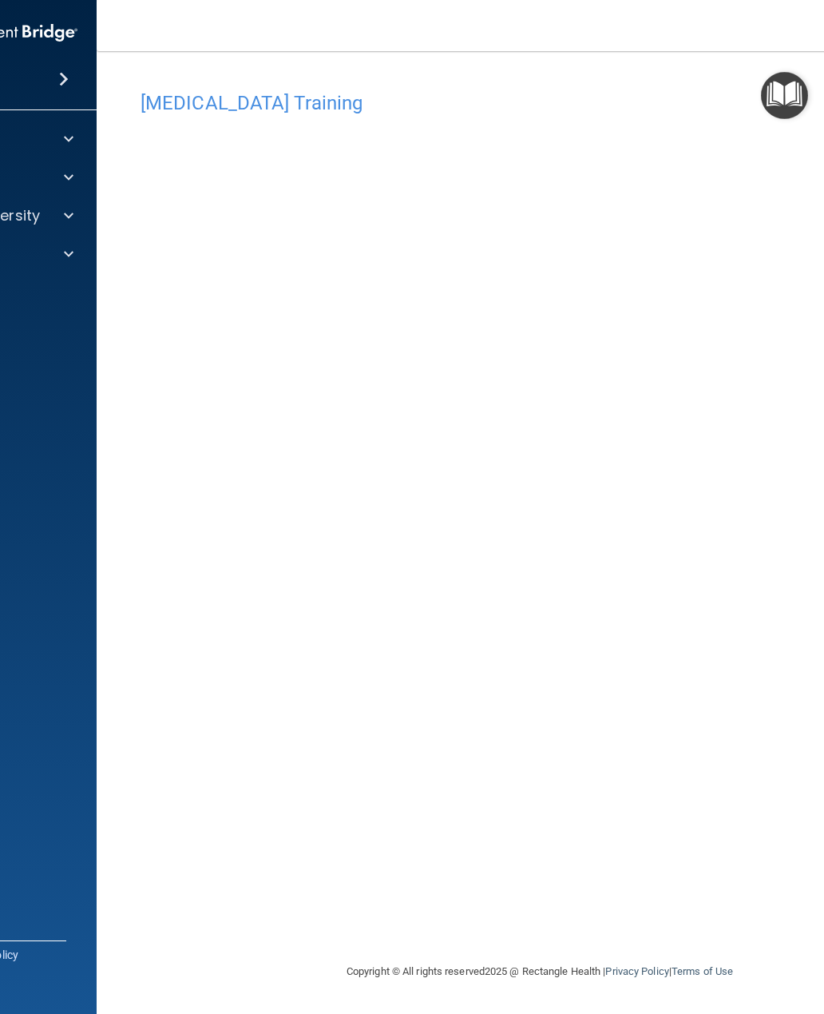
click at [773, 113] on img "Open Resource Center" at bounding box center [784, 95] width 47 height 47
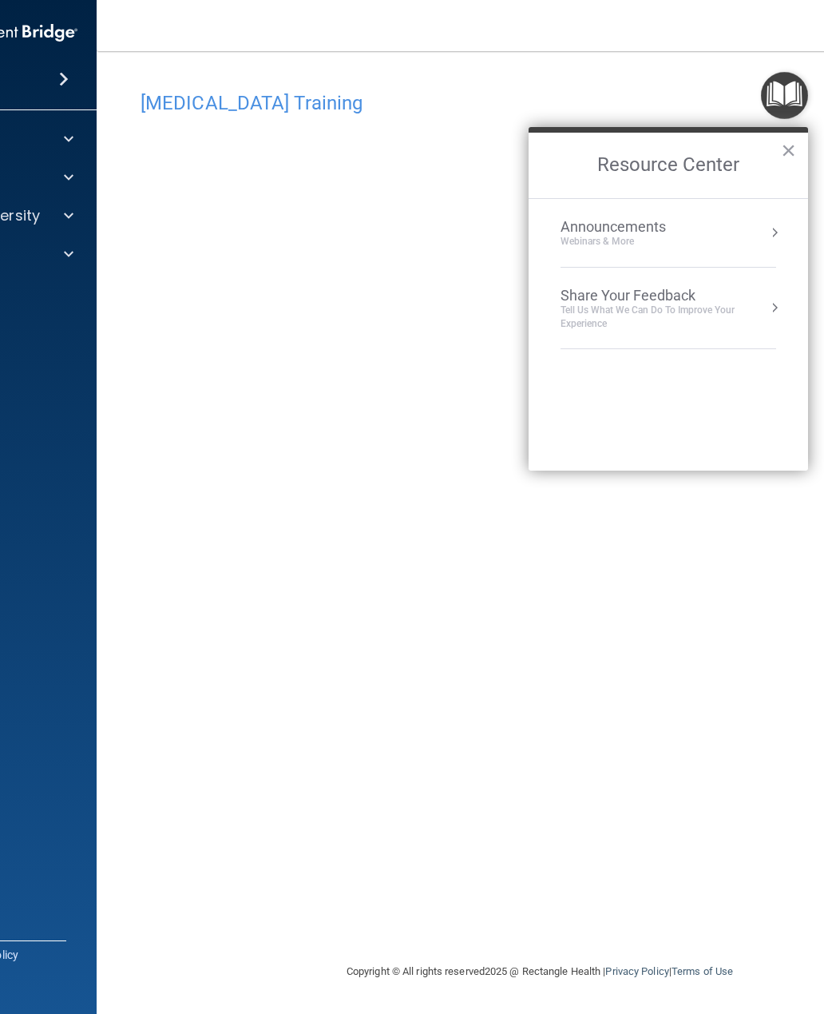
click at [773, 140] on h2 "Resource Center" at bounding box center [669, 166] width 280 height 66
click at [789, 151] on button "×" at bounding box center [788, 150] width 15 height 26
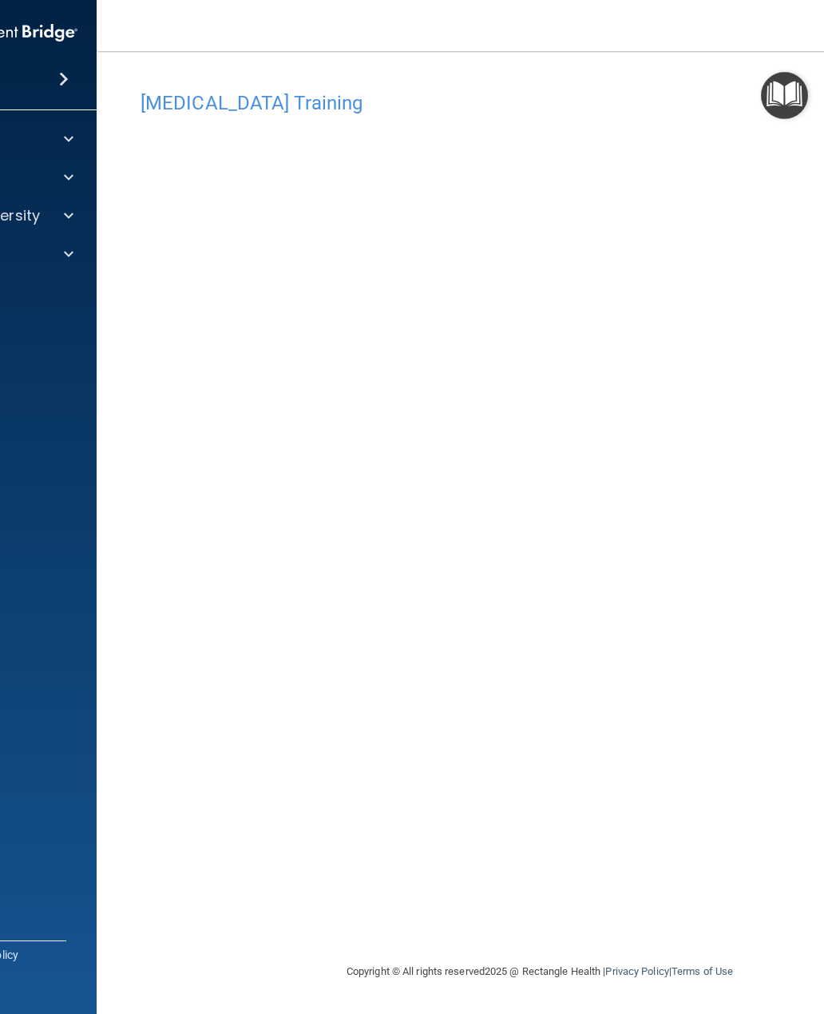
click at [194, 77] on div "COVID-19 Training This course doesn’t expire until . Are you sure you want to t…" at bounding box center [540, 506] width 823 height 879
click at [190, 66] on main "[MEDICAL_DATA] Training This course doesn’t expire until . Are you sure you wan…" at bounding box center [540, 532] width 887 height 963
click at [189, 98] on h4 "[MEDICAL_DATA] Training" at bounding box center [540, 103] width 799 height 21
click at [236, 103] on h4 "COVID-19 Training" at bounding box center [540, 103] width 799 height 21
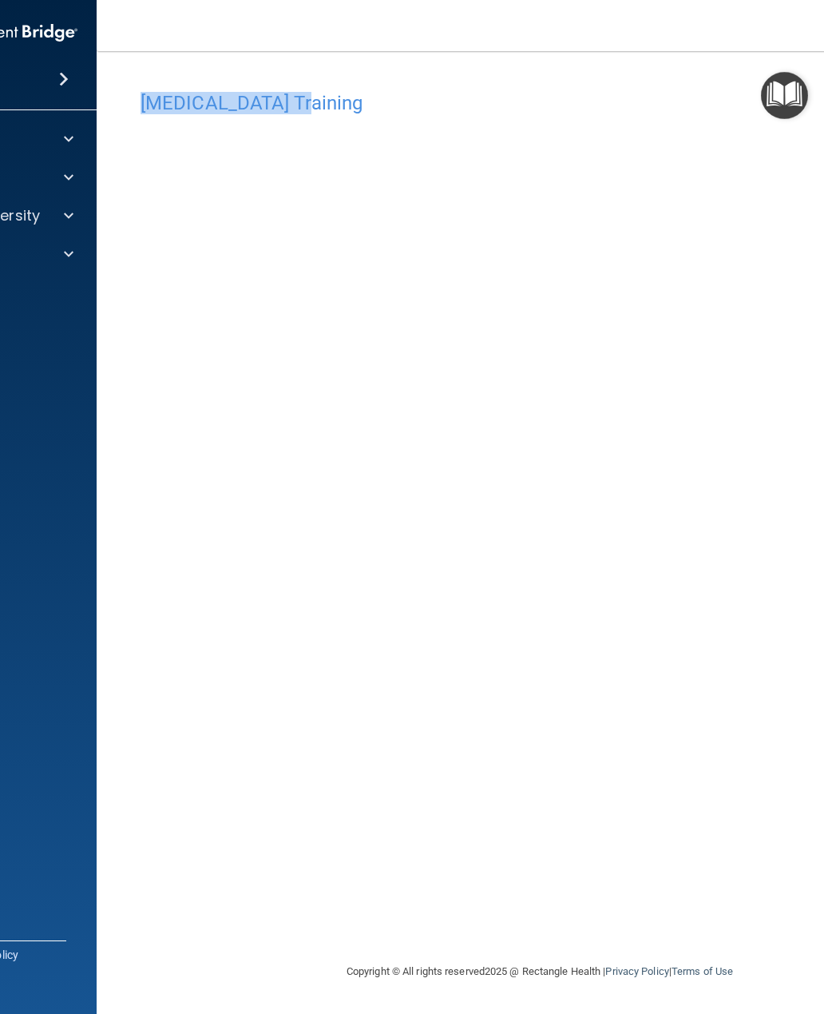
click at [70, 220] on span at bounding box center [69, 215] width 10 height 19
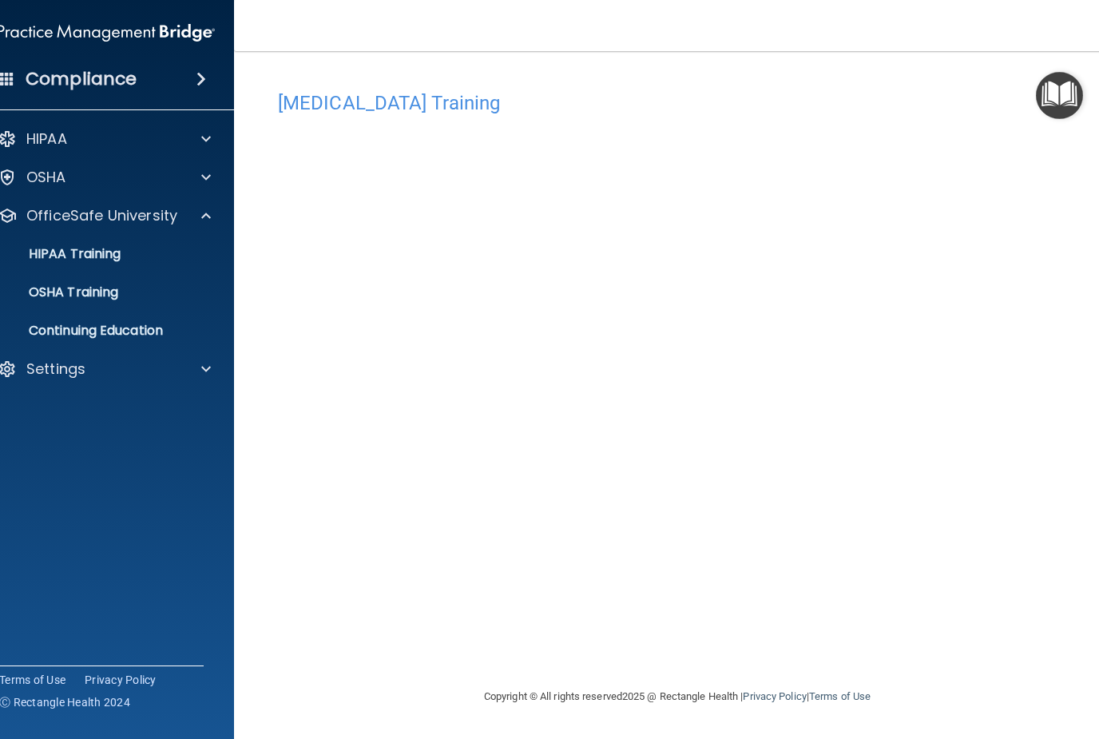
click at [42, 298] on p "OSHA Training" at bounding box center [53, 292] width 129 height 16
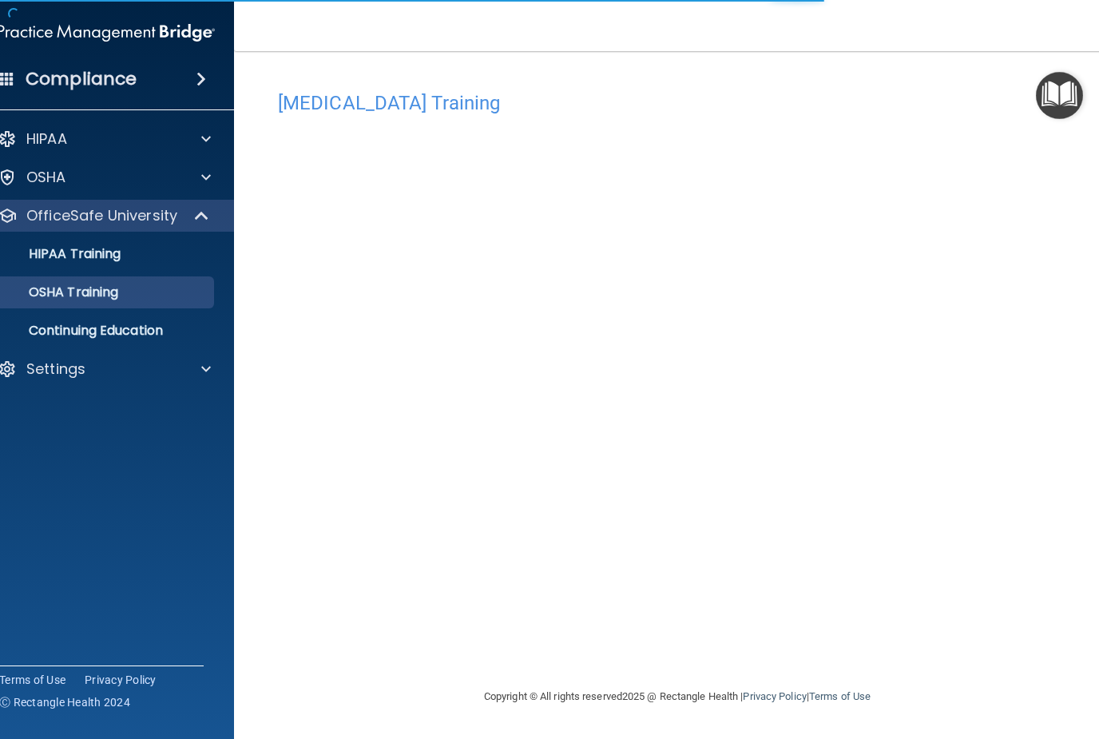
click at [38, 305] on link "OSHA Training" at bounding box center [88, 292] width 252 height 32
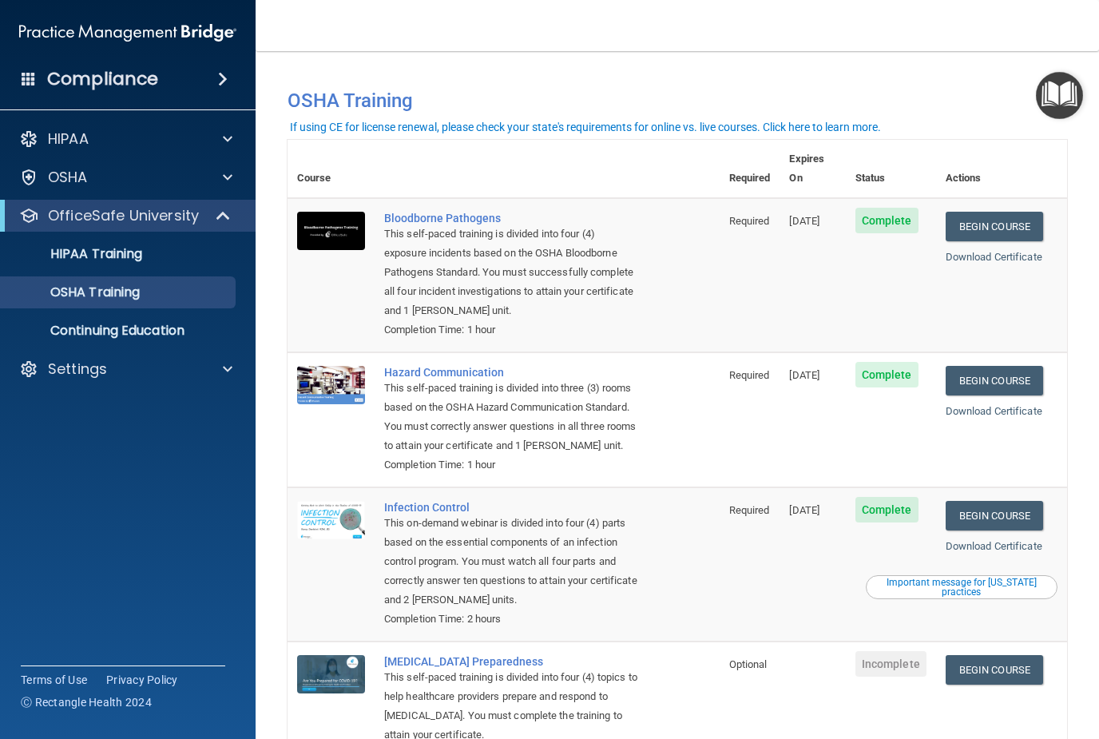
click at [1013, 655] on link "Begin Course" at bounding box center [994, 670] width 97 height 30
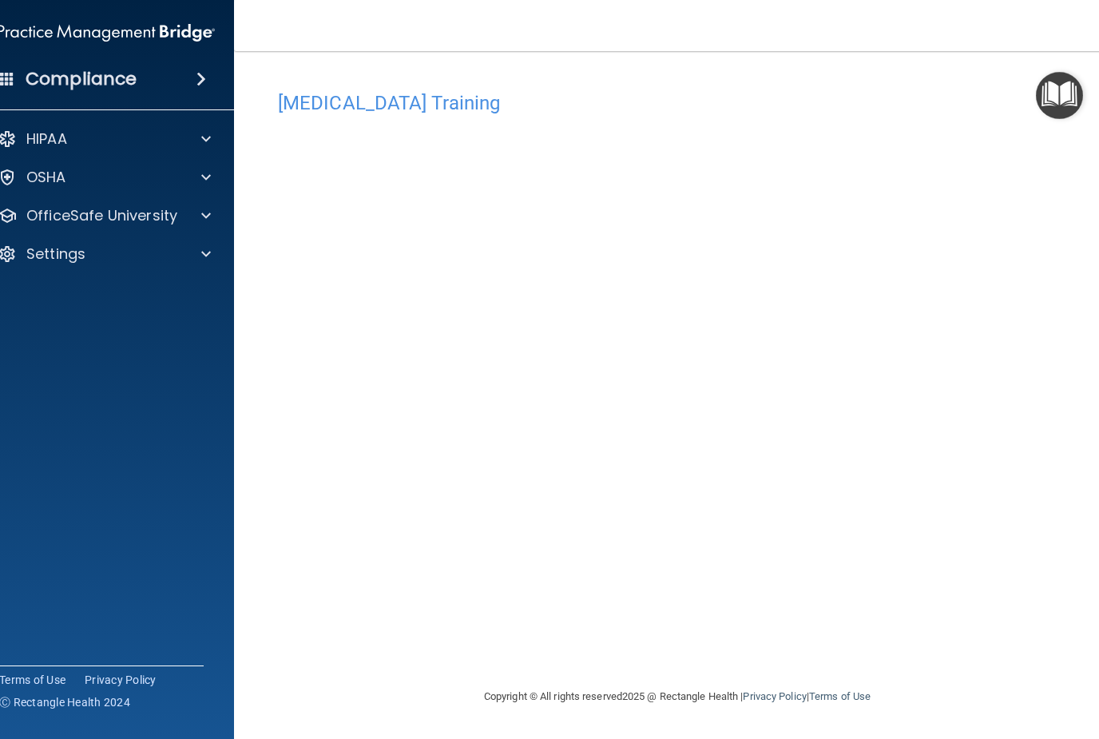
click at [626, 732] on main "[MEDICAL_DATA] Training This course doesn’t expire until . Are you sure you wan…" at bounding box center [677, 395] width 887 height 688
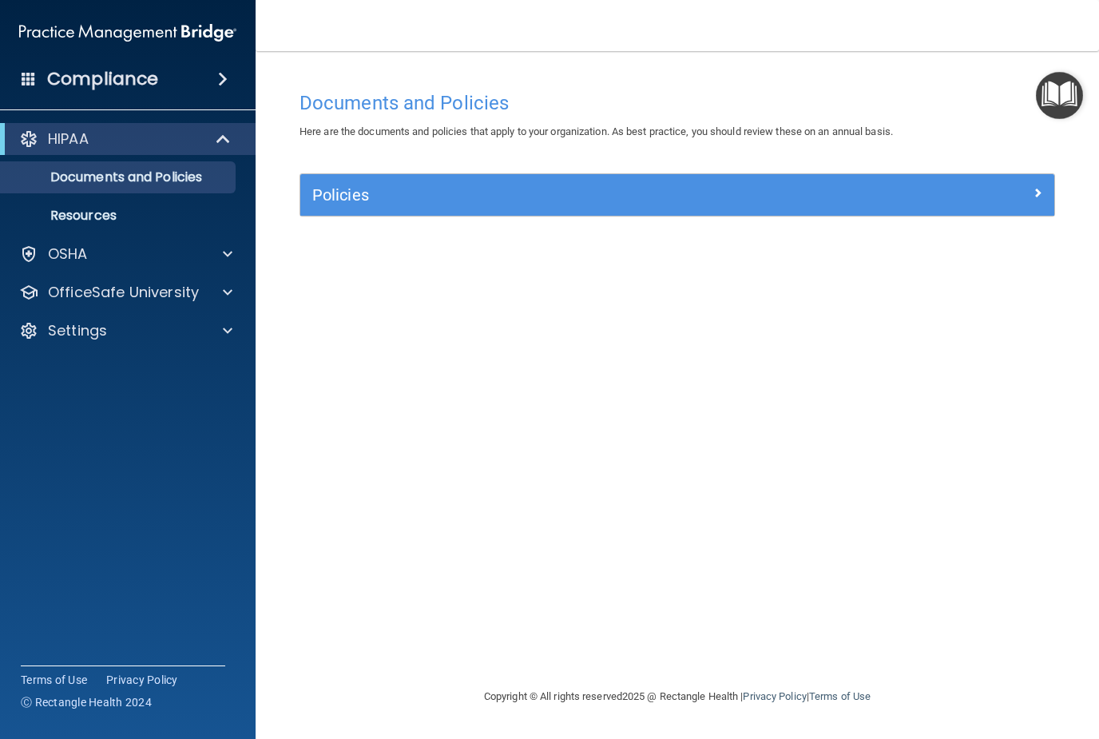
click at [87, 297] on p "OfficeSafe University" at bounding box center [123, 292] width 151 height 19
click at [70, 375] on p "OSHA Training" at bounding box center [74, 369] width 129 height 16
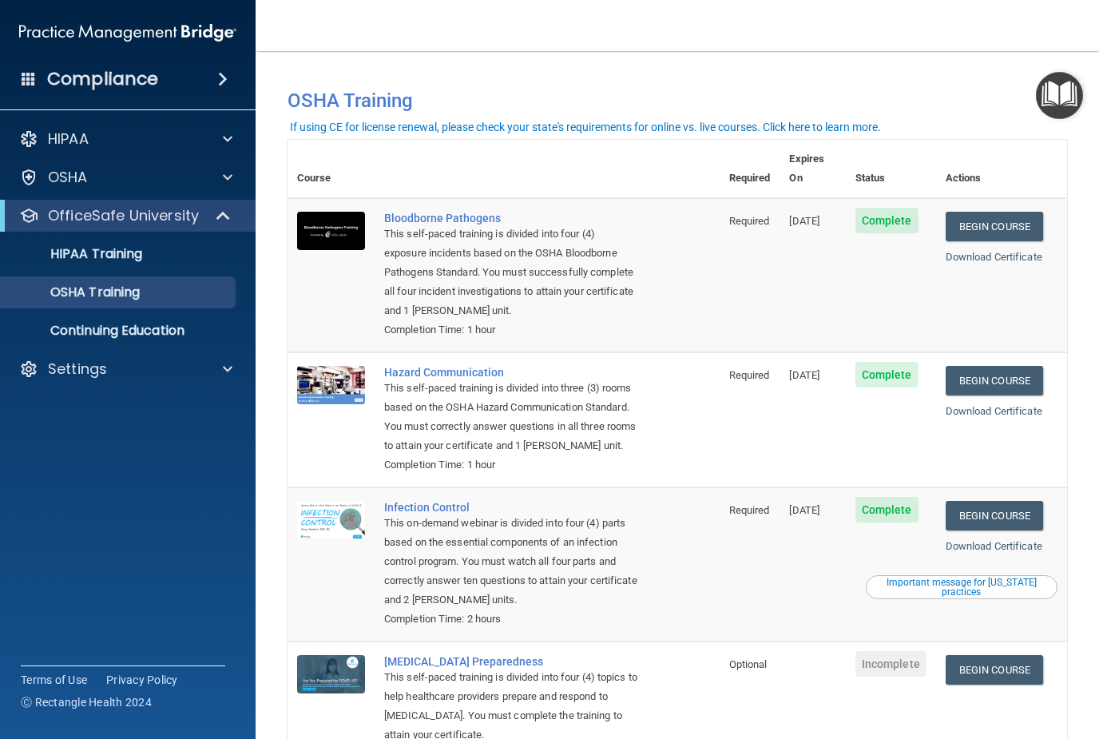
click at [1016, 655] on link "Begin Course" at bounding box center [994, 670] width 97 height 30
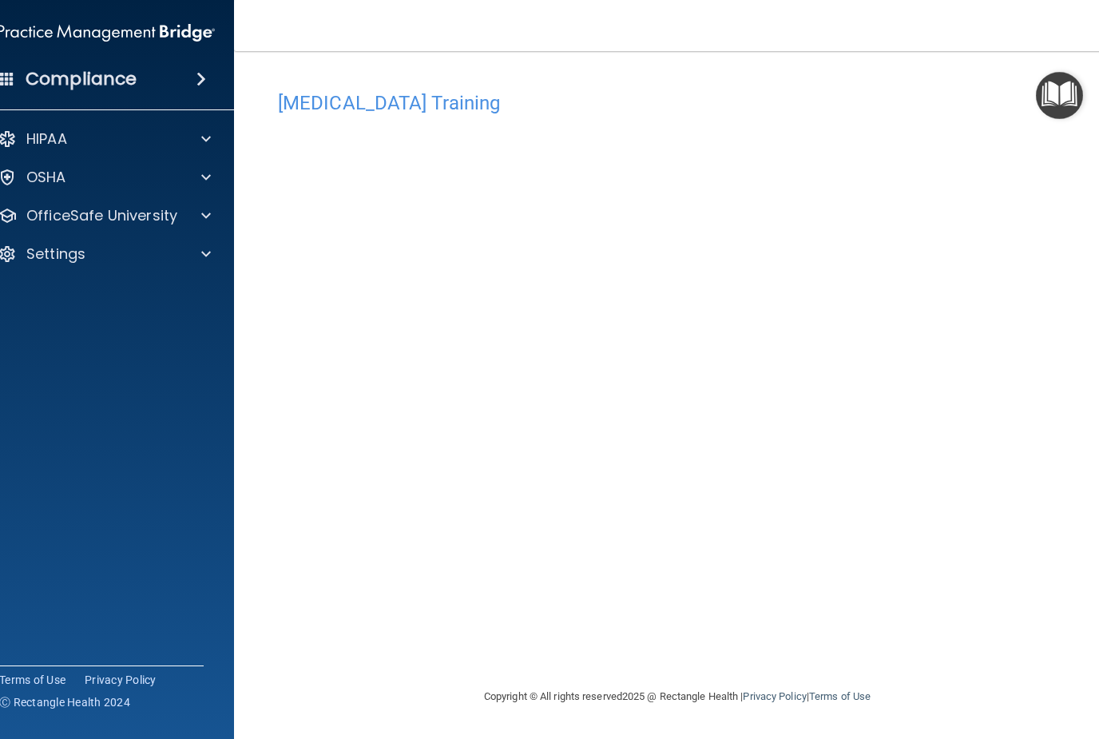
click at [202, 211] on span at bounding box center [206, 215] width 10 height 19
click at [81, 298] on p "OSHA Training" at bounding box center [53, 292] width 129 height 16
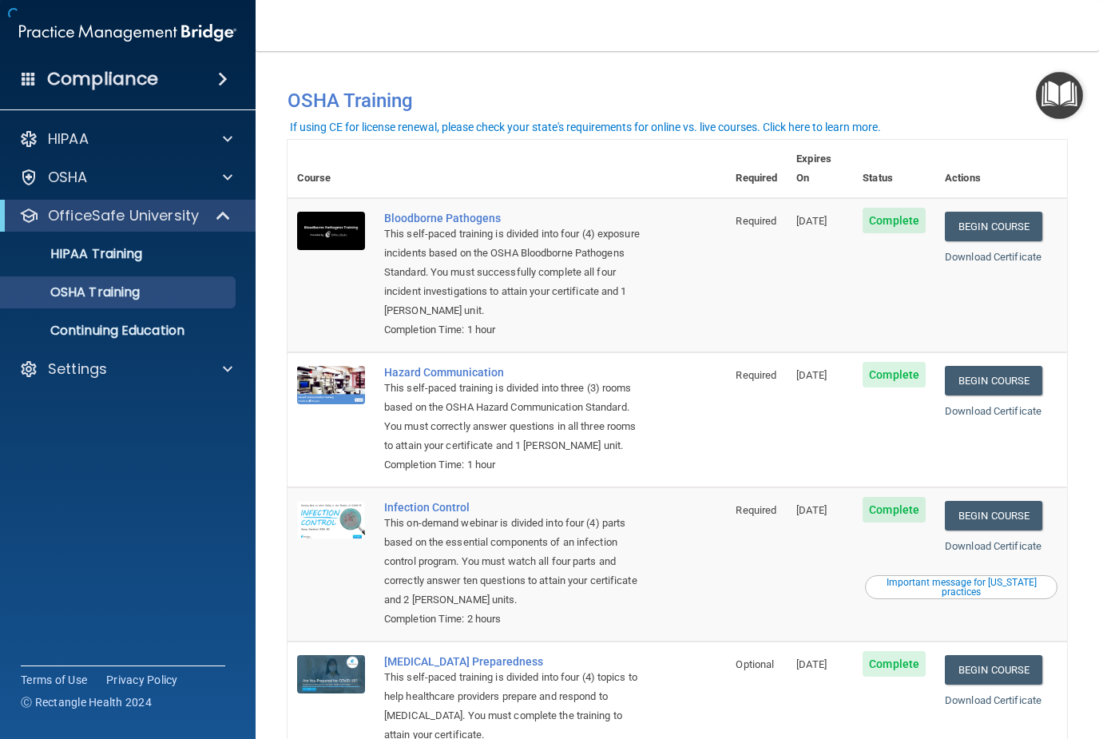
click at [129, 298] on p "OSHA Training" at bounding box center [74, 292] width 129 height 16
